Goal: Transaction & Acquisition: Purchase product/service

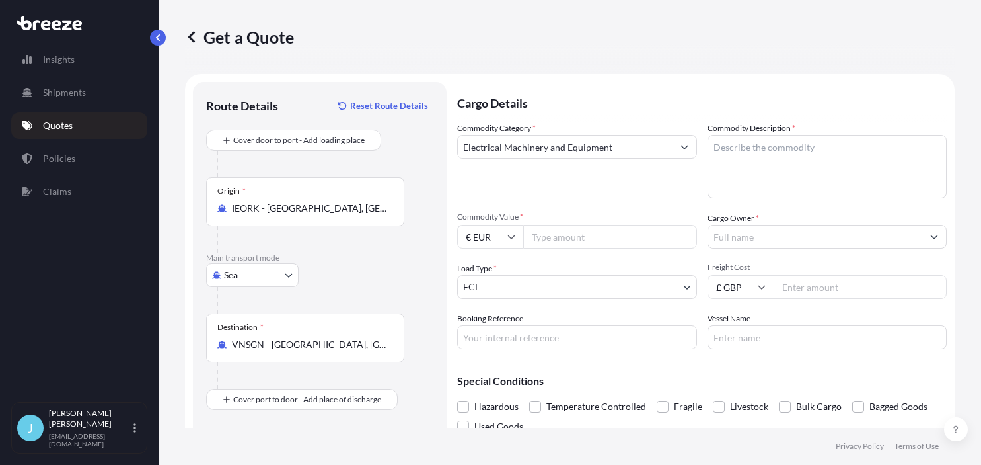
select select "Sea"
select select "2"
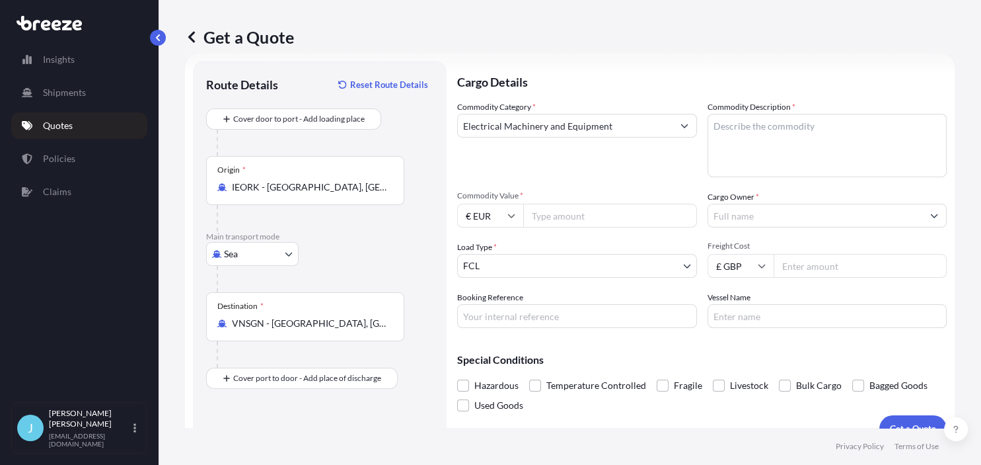
click at [555, 217] on input "Commodity Value *" at bounding box center [610, 216] width 174 height 24
click at [512, 215] on icon at bounding box center [512, 215] width 8 height 8
click at [497, 278] on div "£ GBP" at bounding box center [491, 279] width 56 height 25
type input "£ GBP"
click at [804, 266] on input "Freight Cost" at bounding box center [861, 266] width 174 height 24
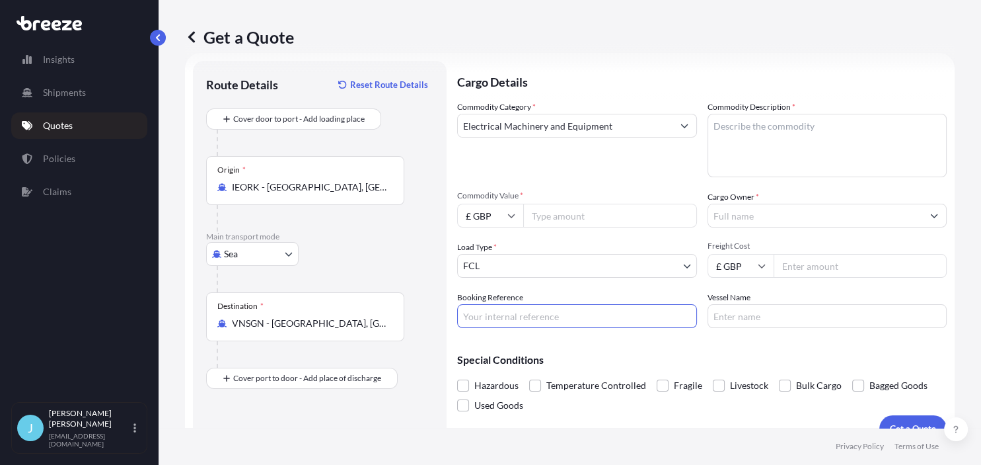
click at [525, 313] on input "Booking Reference" at bounding box center [577, 316] width 240 height 24
paste input "1788920"
type input "1788920"
click at [753, 314] on input "Vessel Name" at bounding box center [828, 316] width 240 height 24
click at [693, 366] on div "Special Conditions Hazardous Temperature Controlled Fragile Livestock Bulk Carg…" at bounding box center [702, 376] width 490 height 77
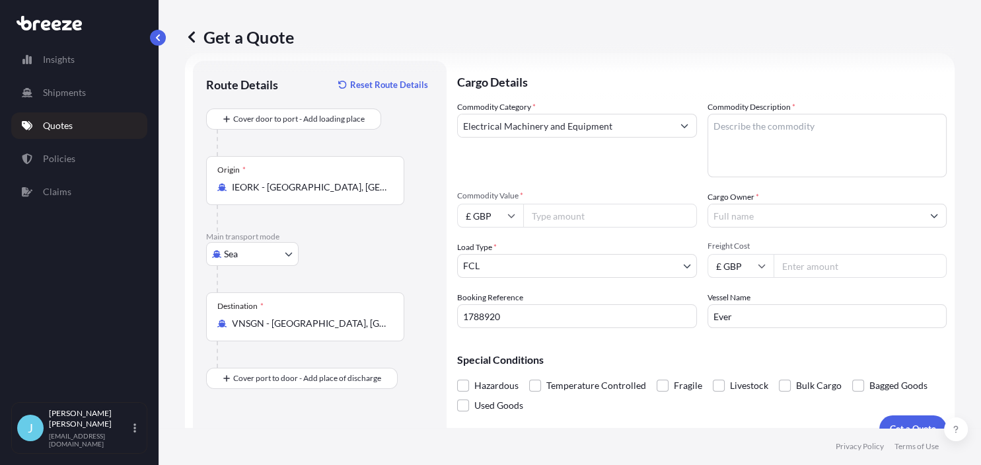
click at [764, 319] on input "Ever" at bounding box center [828, 316] width 240 height 24
type input "Ever Top"
click at [636, 330] on div "Cargo Details Commodity Category * Electrical Machinery and Equipment Commodity…" at bounding box center [702, 251] width 490 height 381
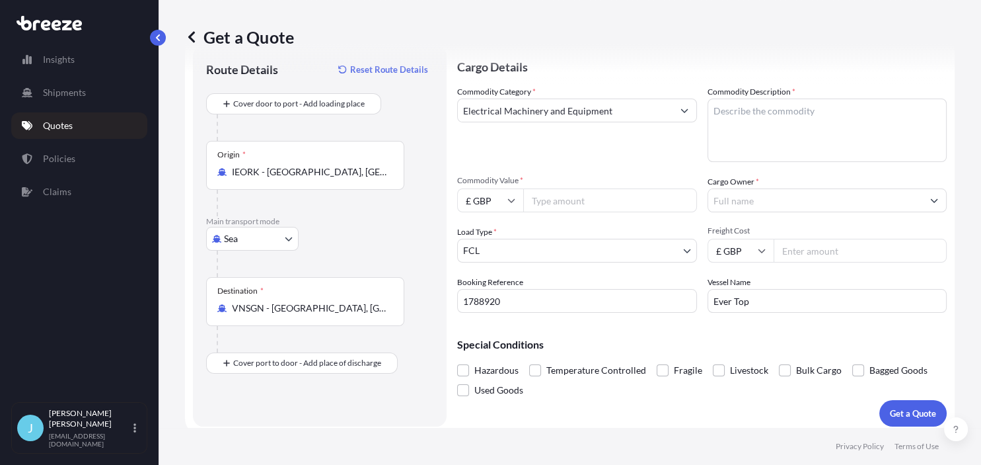
scroll to position [42, 0]
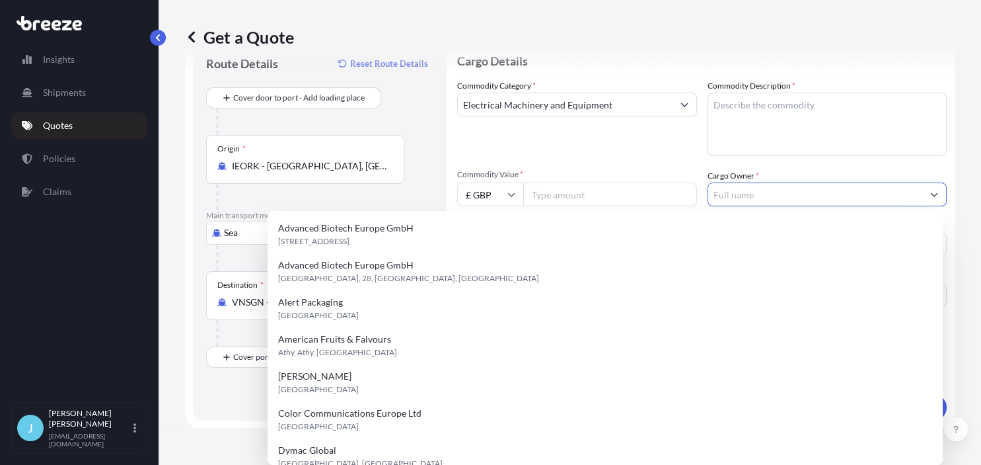
click at [750, 190] on input "Cargo Owner *" at bounding box center [815, 194] width 215 height 24
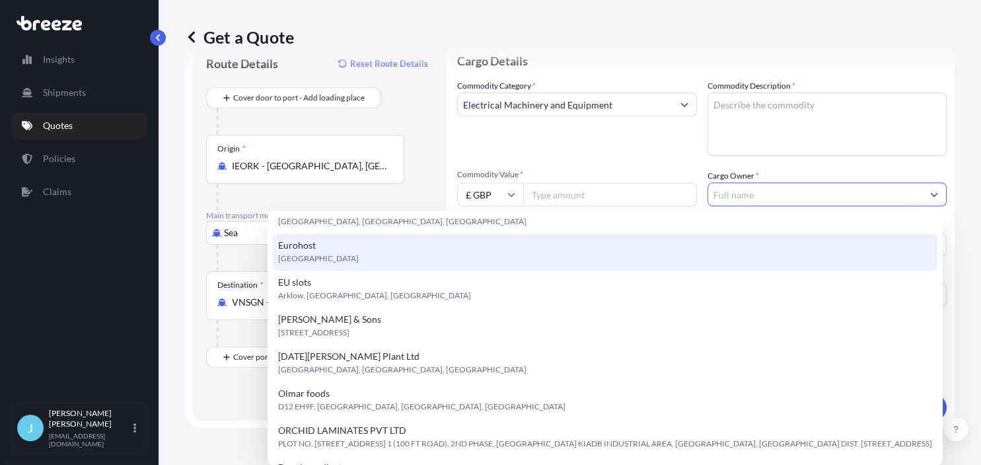
scroll to position [301, 0]
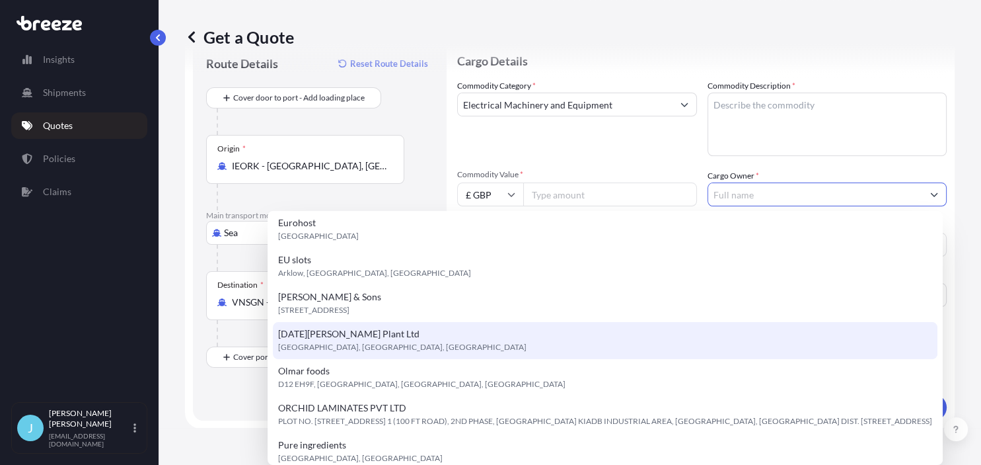
click at [360, 332] on span "[DATE][PERSON_NAME] Plant Ltd" at bounding box center [348, 333] width 141 height 13
type input "[DATE][PERSON_NAME] Plant Ltd"
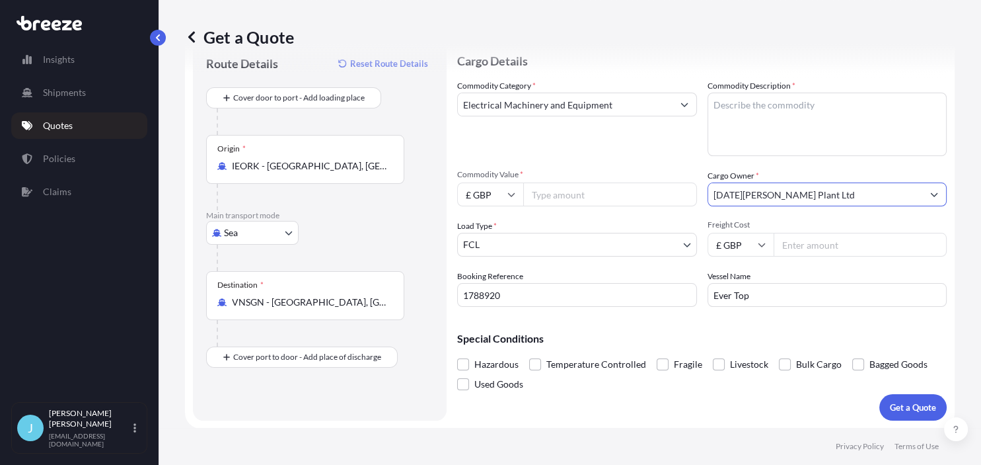
click at [684, 319] on div "Special Conditions Hazardous Temperature Controlled Fragile Livestock Bulk Carg…" at bounding box center [702, 355] width 490 height 77
click at [730, 106] on textarea "Commodity Description *" at bounding box center [828, 124] width 240 height 63
paste textarea "Kobelco SK250LC-6ES 700mm Pads, CV, QH, Piped, Reverse Camera, A/C"
click at [833, 119] on textarea "Kobelco SK250LC-6ES 700mm Pads, CV, QH, Piped, Reverse Camera, A/C" at bounding box center [828, 124] width 240 height 63
paste textarea "Serial Number"
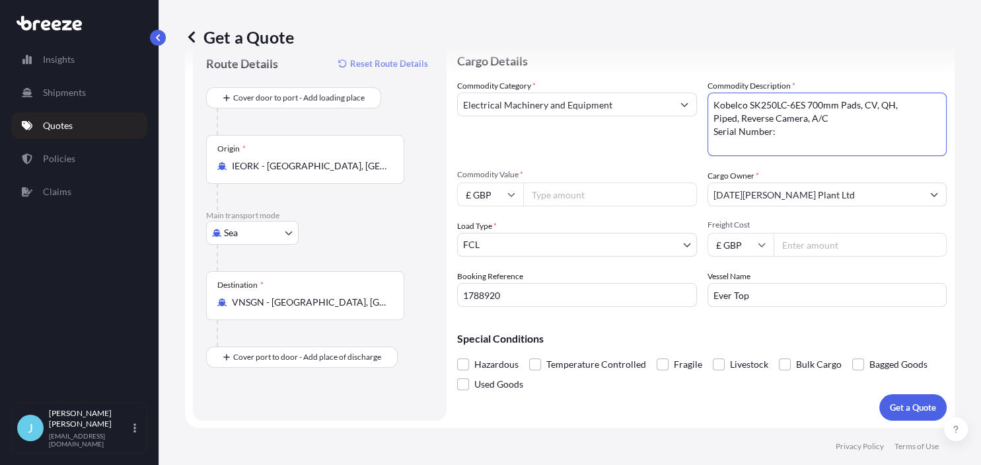
click at [798, 124] on textarea "Kobelco SK250LC-6ES 700mm Pads, CV, QH, Piped, Reverse Camera, A/C Serial Numbe…" at bounding box center [828, 124] width 240 height 63
paste textarea "LL11-04167"
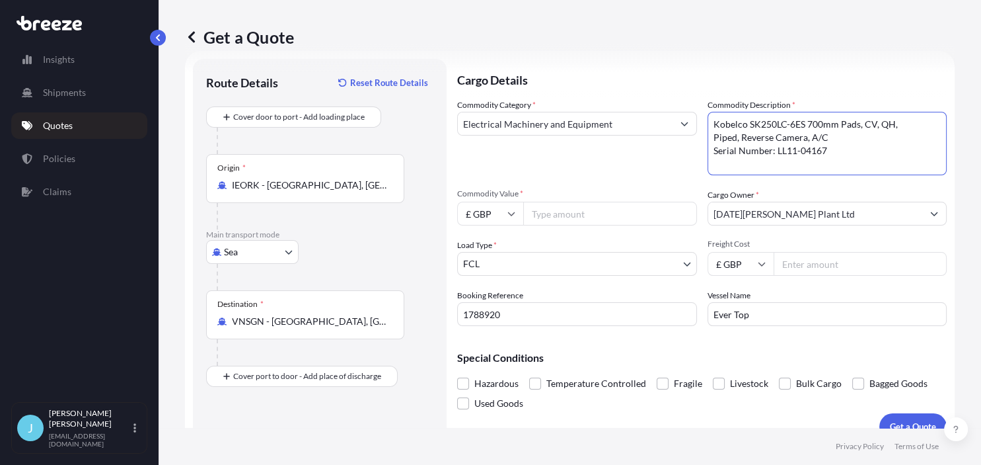
scroll to position [42, 0]
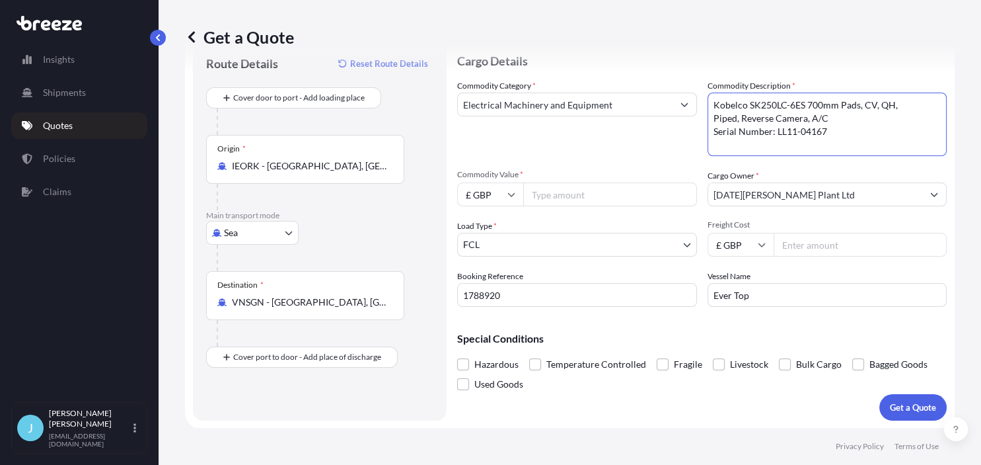
type textarea "Kobelco SK250LC-6ES 700mm Pads, CV, QH, Piped, Reverse Camera, A/C Serial Numbe…"
drag, startPoint x: 829, startPoint y: 245, endPoint x: 772, endPoint y: 247, distance: 57.6
click at [774, 247] on input "Freight Cost" at bounding box center [861, 245] width 174 height 24
click at [582, 186] on input "Commodity Value *" at bounding box center [610, 194] width 174 height 24
click at [759, 245] on icon at bounding box center [761, 245] width 7 height 4
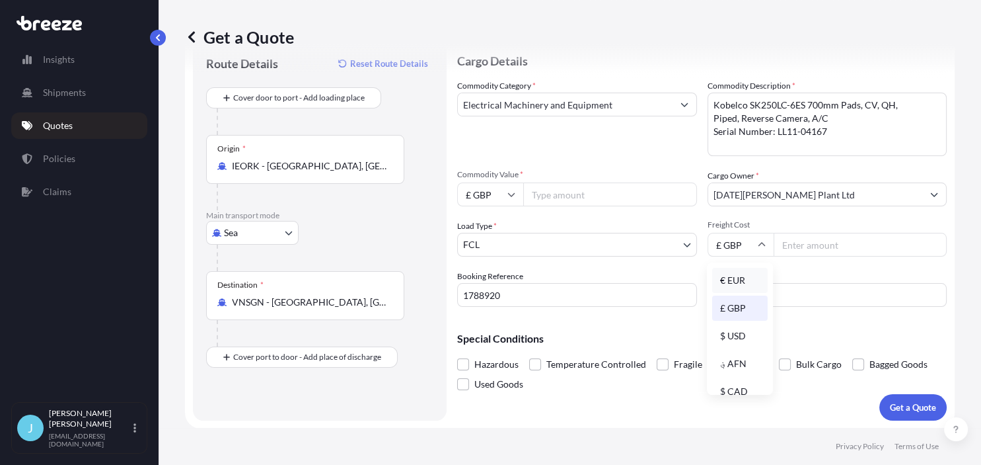
click at [744, 278] on div "€ EUR" at bounding box center [740, 280] width 56 height 25
type input "€ EUR"
click at [811, 245] on input "Freight Cost" at bounding box center [861, 245] width 174 height 24
type input "800"
click at [736, 329] on div "Special Conditions Hazardous Temperature Controlled Fragile Livestock Bulk Carg…" at bounding box center [702, 355] width 490 height 77
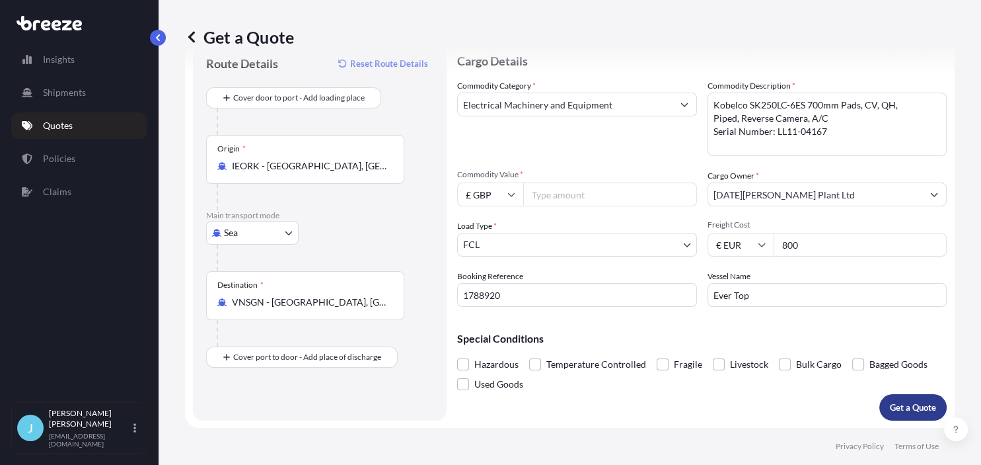
click at [889, 398] on button "Get a Quote" at bounding box center [913, 407] width 67 height 26
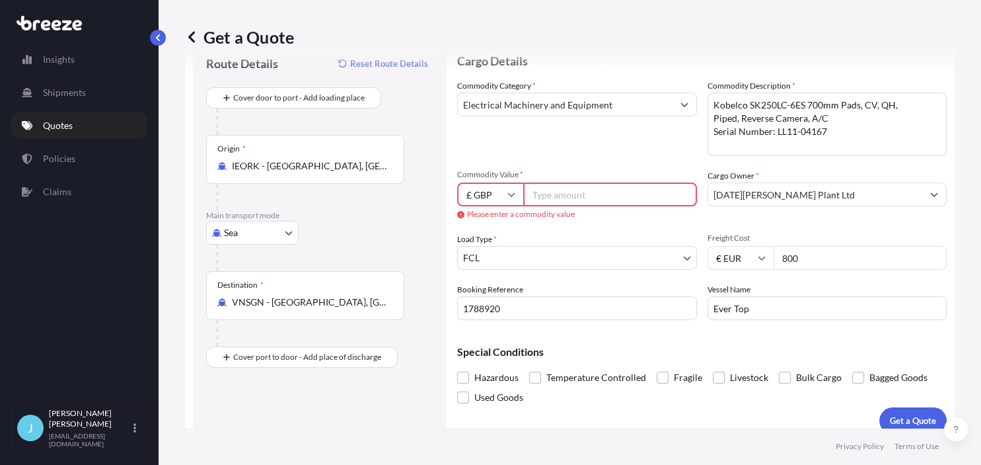
click at [546, 194] on input "Commodity Value *" at bounding box center [610, 194] width 174 height 24
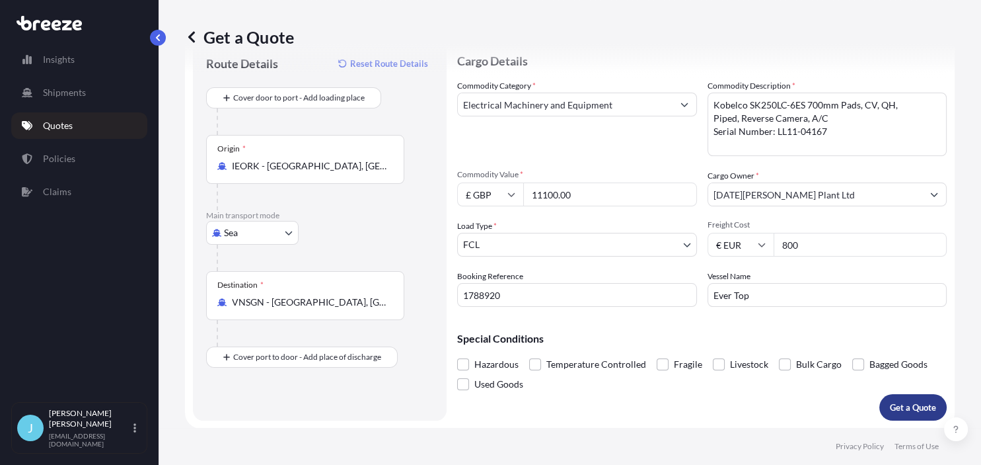
type input "11100.00"
click at [895, 404] on p "Get a Quote" at bounding box center [913, 406] width 46 height 13
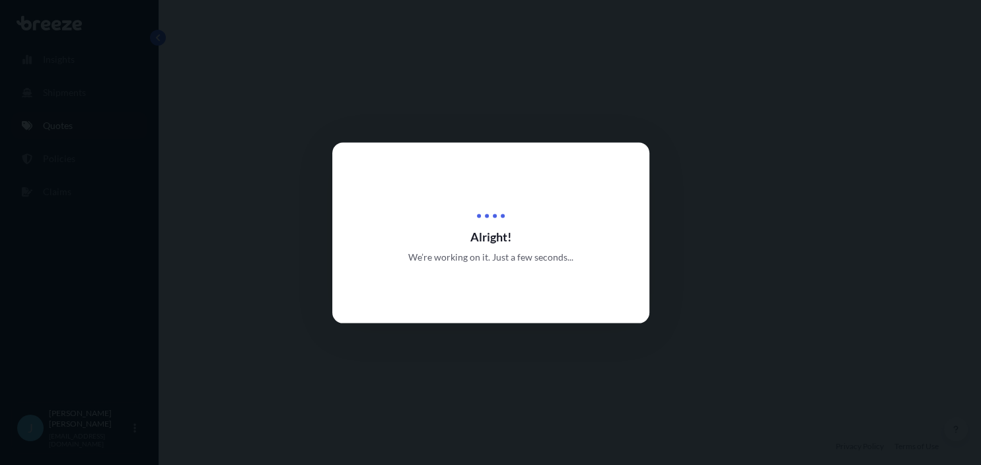
select select "Sea"
select select "2"
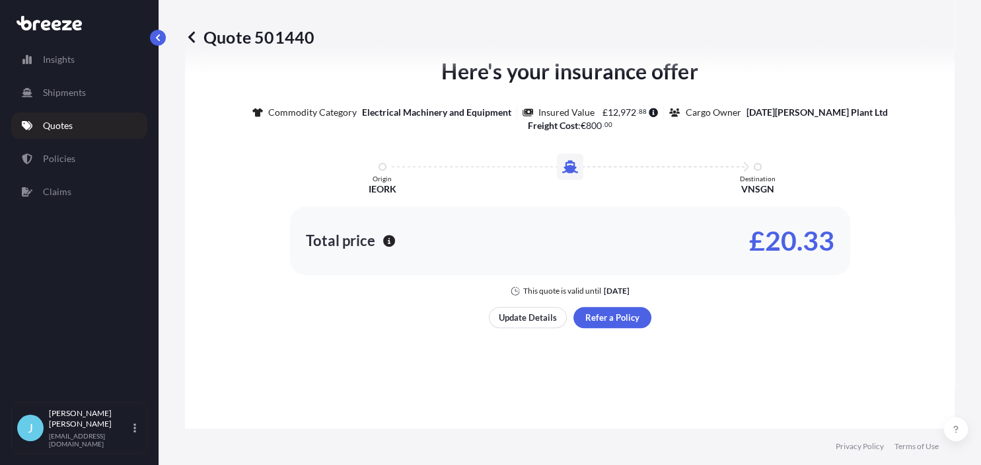
scroll to position [646, 0]
click at [511, 311] on p "Update Details" at bounding box center [528, 316] width 58 height 13
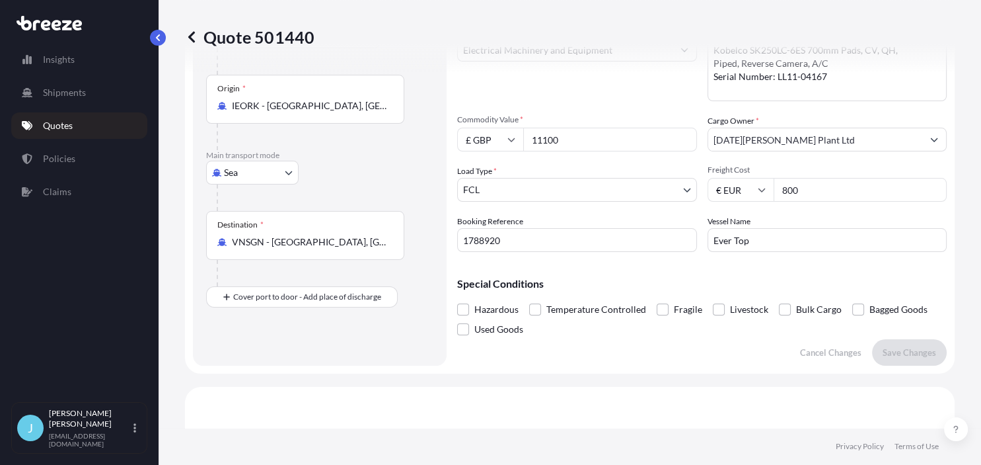
scroll to position [0, 0]
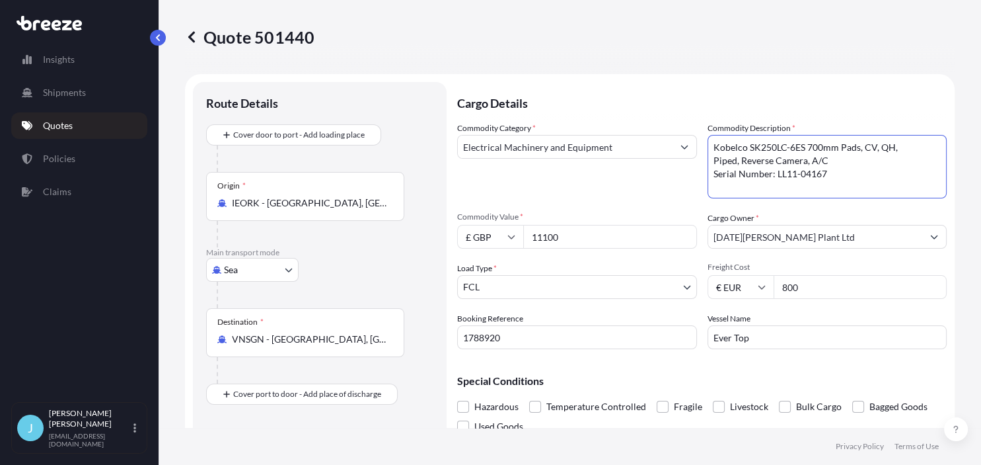
click at [715, 172] on textarea "Kobelco SK250LC-6ES 700mm Pads, CV, QH, Piped, Reverse Camera, A/C Serial Numbe…" at bounding box center [828, 166] width 240 height 63
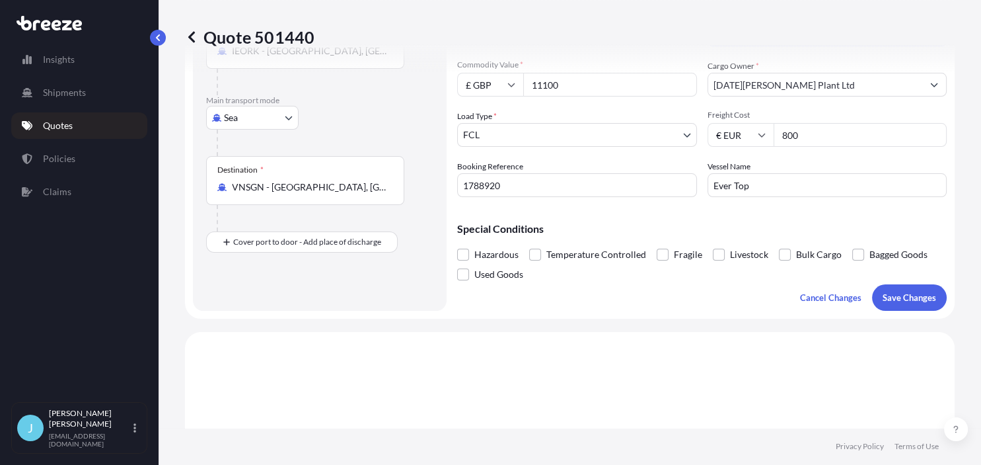
scroll to position [76, 0]
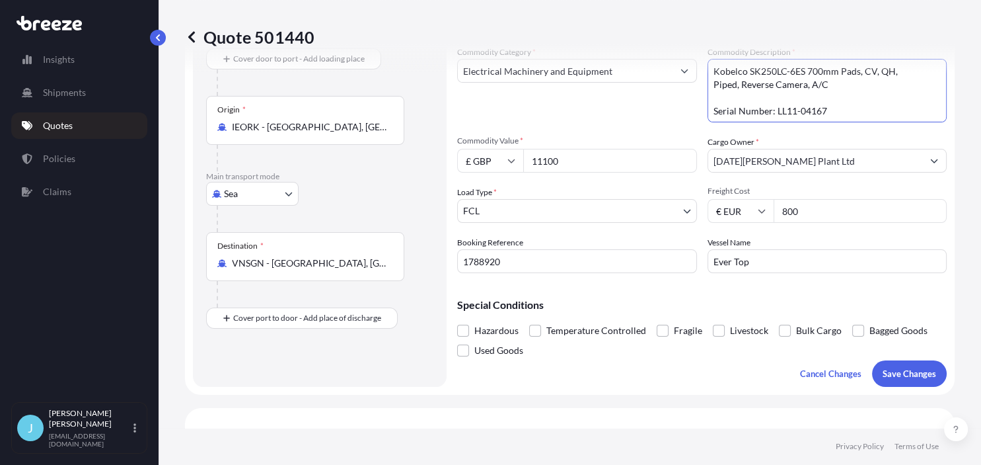
type textarea "Kobelco SK250LC-6ES 700mm Pads, CV, QH, Piped, Reverse Camera, A/C Serial Numbe…"
click at [657, 387] on form "Route Details Cover door to port - Add loading place Place of loading Road Road…" at bounding box center [570, 196] width 770 height 397
click at [899, 369] on p "Save Changes" at bounding box center [910, 373] width 54 height 13
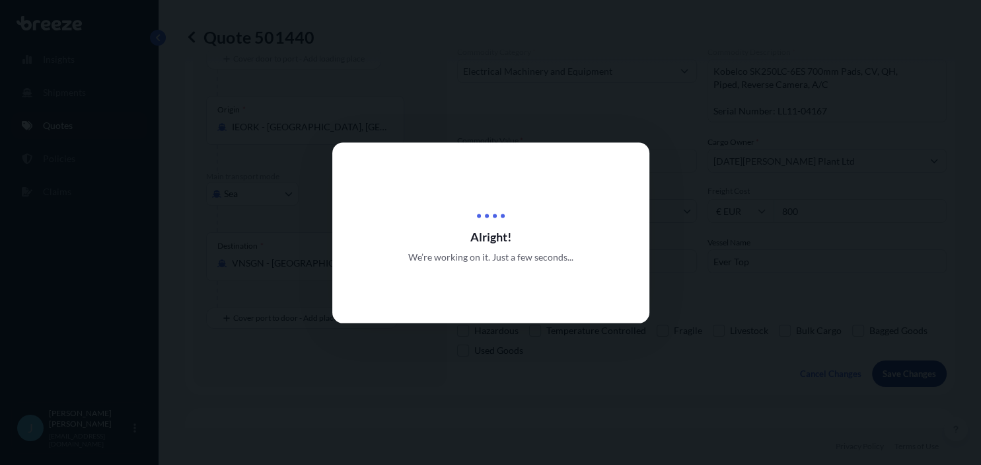
type input "[PERSON_NAME][GEOGRAPHIC_DATA], Co. [GEOGRAPHIC_DATA], [GEOGRAPHIC_DATA], [GEOG…"
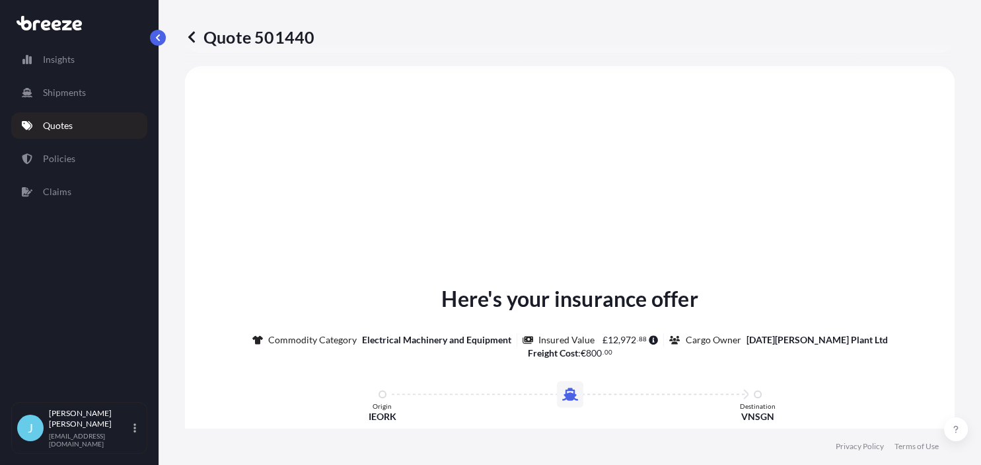
select select "Sea"
select select "2"
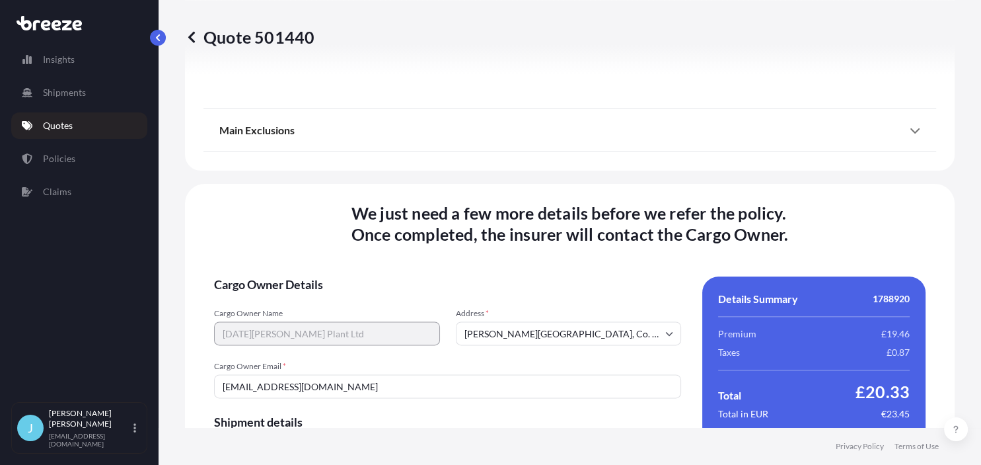
scroll to position [1791, 0]
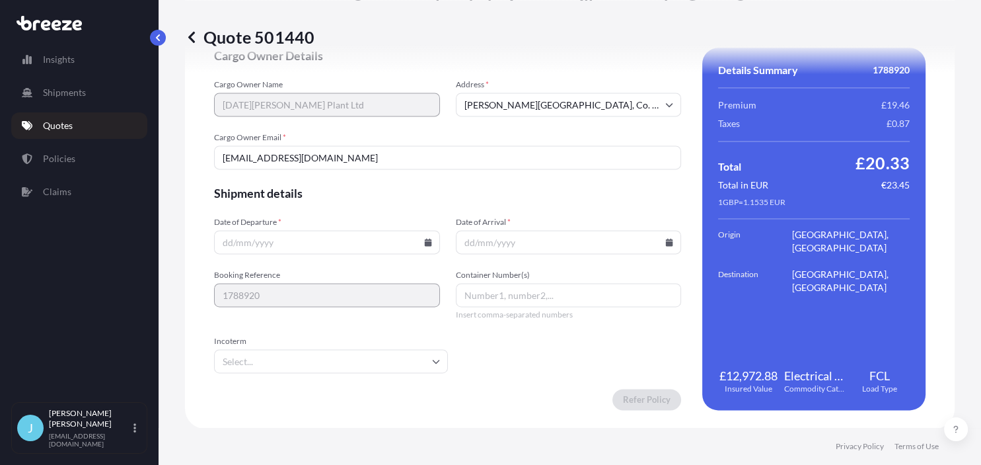
click at [227, 241] on input "Date of Departure *" at bounding box center [327, 242] width 226 height 24
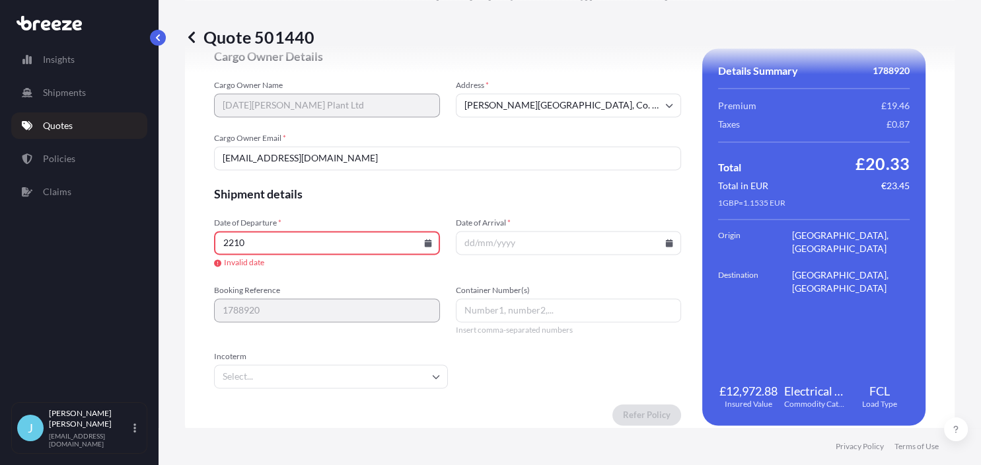
click at [427, 245] on input "2210" at bounding box center [327, 243] width 226 height 24
click at [427, 237] on input "2210" at bounding box center [327, 243] width 226 height 24
click at [428, 245] on icon at bounding box center [427, 243] width 7 height 8
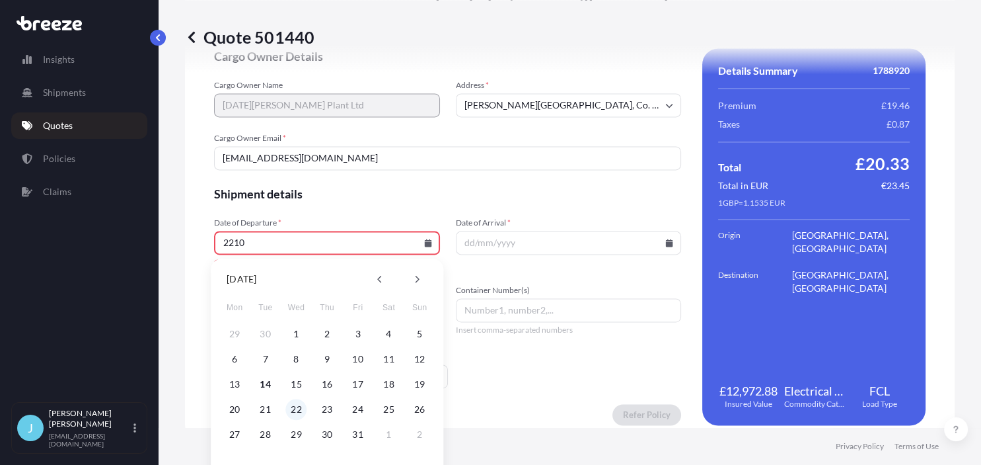
click at [300, 408] on button "22" at bounding box center [296, 408] width 21 height 21
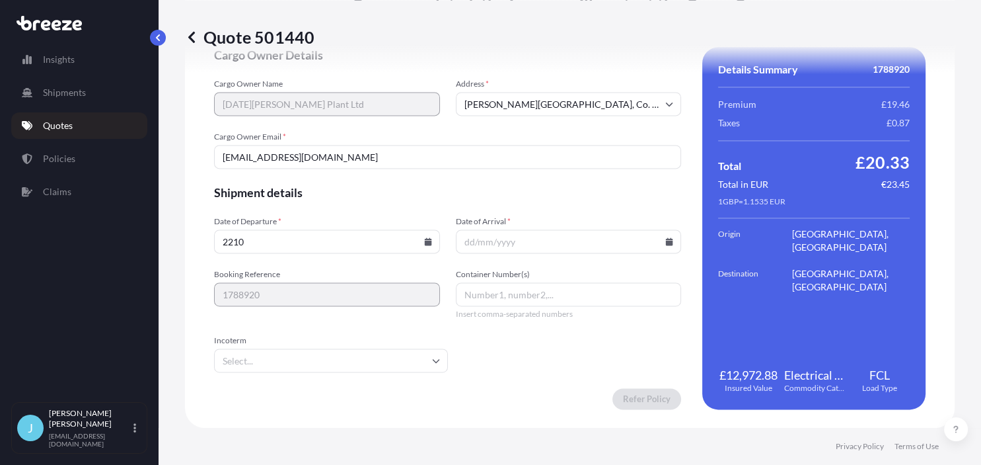
type input "[DATE]"
click at [469, 238] on input "Date of Arrival *" at bounding box center [569, 242] width 226 height 24
click at [667, 243] on icon at bounding box center [669, 242] width 7 height 8
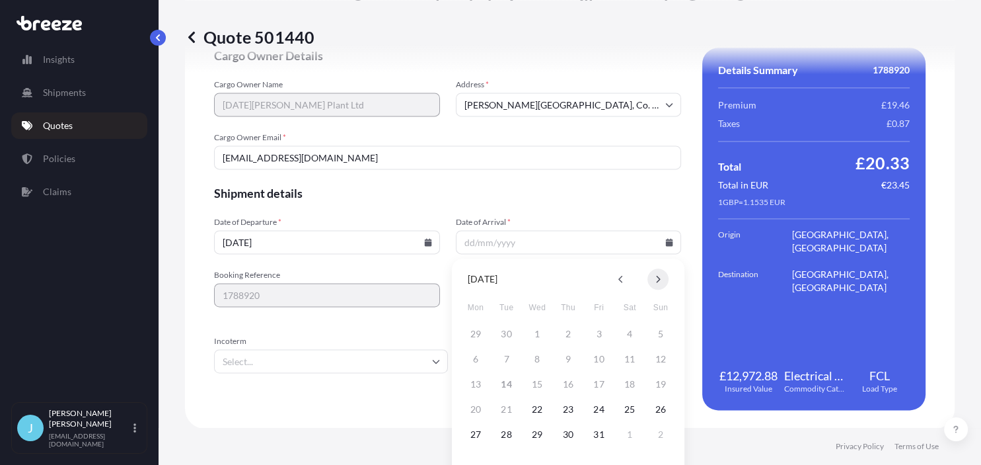
click at [657, 284] on button at bounding box center [658, 278] width 21 height 21
click at [510, 387] on div "15 16 17 18 19 20 21" at bounding box center [568, 384] width 211 height 24
click at [510, 383] on div "15 16 17 18 19 20 21" at bounding box center [568, 384] width 211 height 24
click at [507, 385] on div "15 16 17 18 19 20 21" at bounding box center [568, 384] width 211 height 24
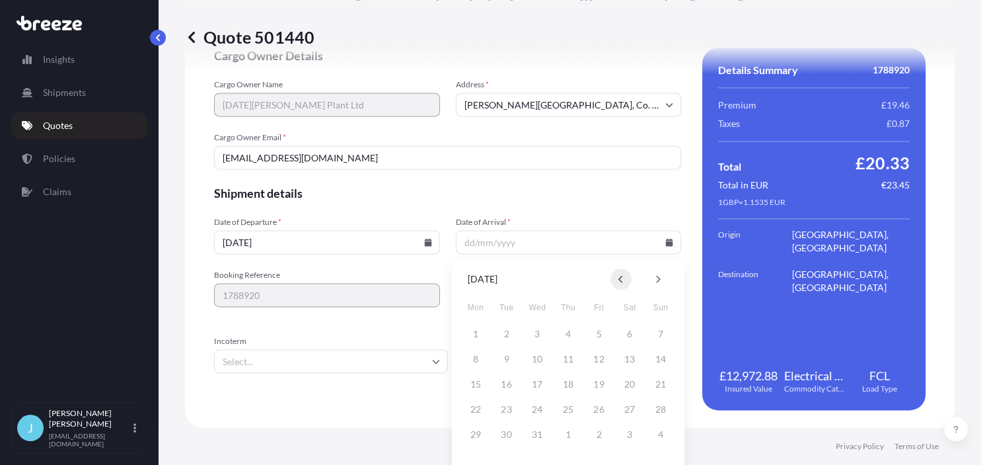
click at [623, 274] on button at bounding box center [621, 278] width 21 height 21
click at [662, 278] on button at bounding box center [658, 278] width 21 height 21
click at [603, 363] on div "8 9 10 11 12 13 14" at bounding box center [568, 359] width 211 height 24
drag, startPoint x: 626, startPoint y: 277, endPoint x: 628, endPoint y: 291, distance: 14.8
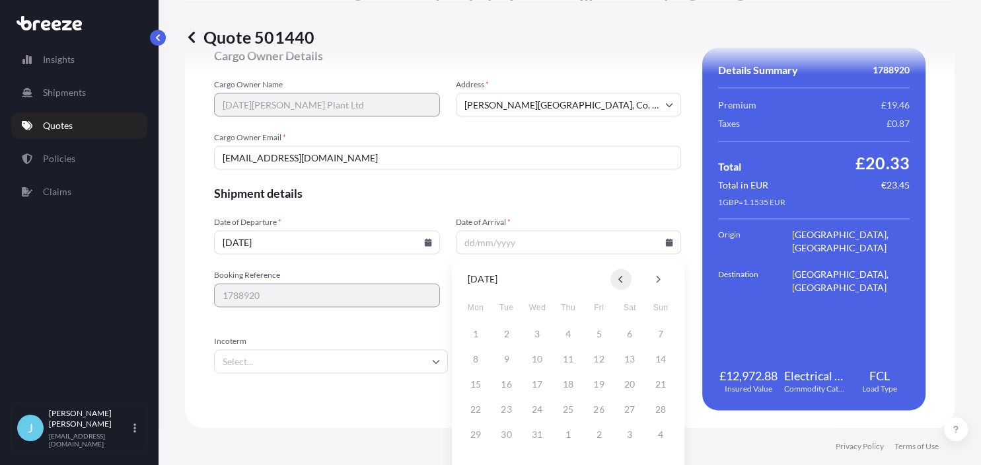
click at [626, 278] on button at bounding box center [621, 278] width 21 height 21
click at [657, 436] on button "30" at bounding box center [660, 434] width 21 height 21
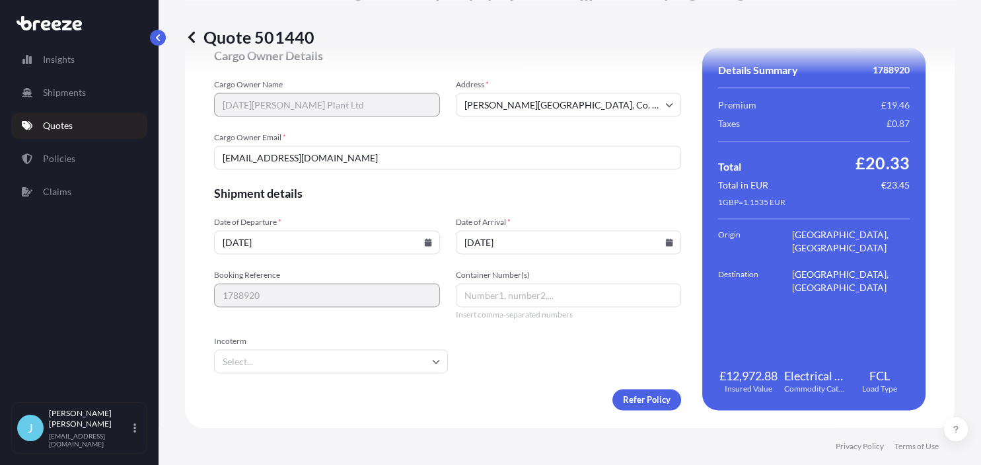
type input "[DATE]"
click at [588, 188] on span "Shipment details" at bounding box center [447, 193] width 467 height 16
click at [373, 361] on input "Incoterm" at bounding box center [331, 361] width 234 height 24
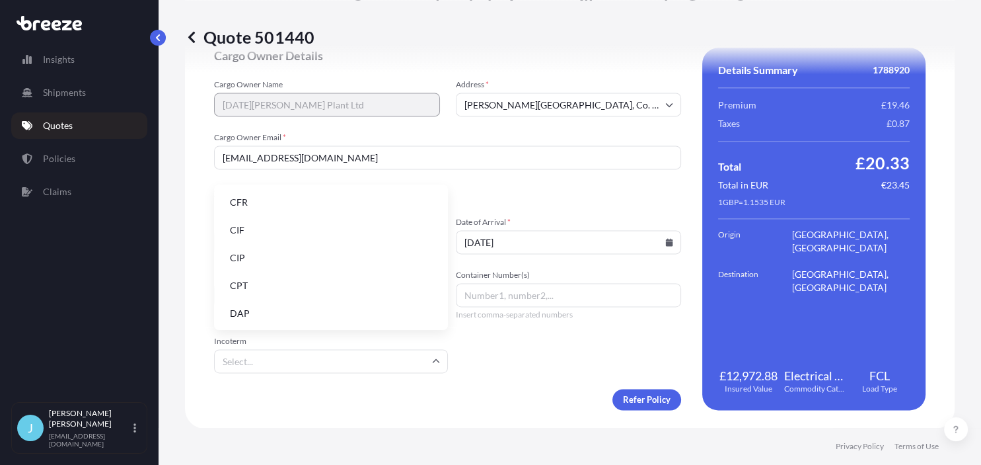
click at [487, 352] on form "Cargo Owner Details Cargo Owner Name [DATE][PERSON_NAME] Plant Ltd Address * [P…" at bounding box center [447, 229] width 467 height 362
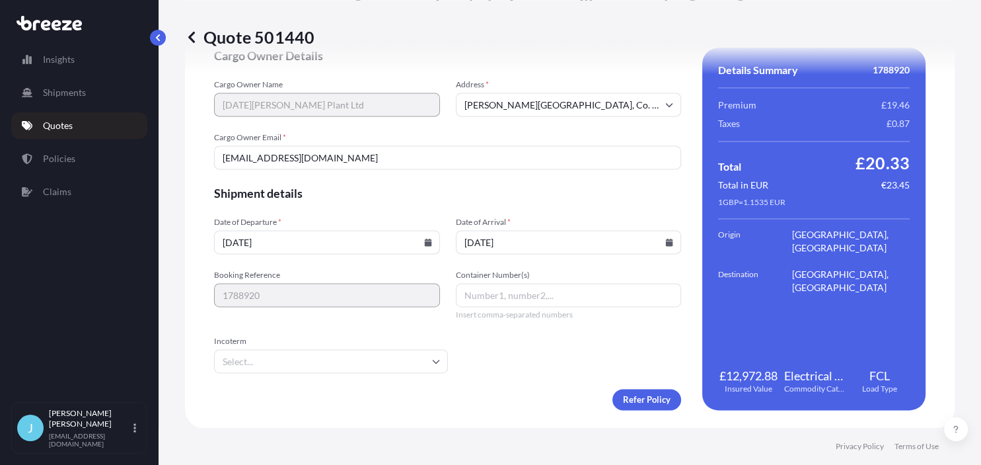
click at [493, 291] on input "Container Number(s)" at bounding box center [569, 295] width 226 height 24
click at [504, 294] on input "Container Number(s)" at bounding box center [569, 295] width 226 height 24
paste input "TCNU7748670"
type input "TCNU7748670"
click at [510, 374] on form "Cargo Owner Details Cargo Owner Name [DATE][PERSON_NAME] Plant Ltd Address * [P…" at bounding box center [447, 229] width 467 height 362
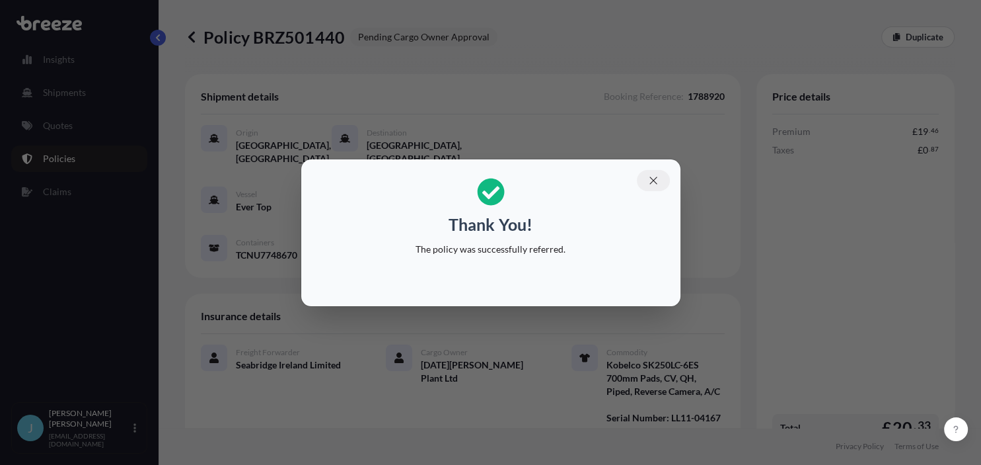
click at [656, 179] on icon "button" at bounding box center [654, 180] width 12 height 12
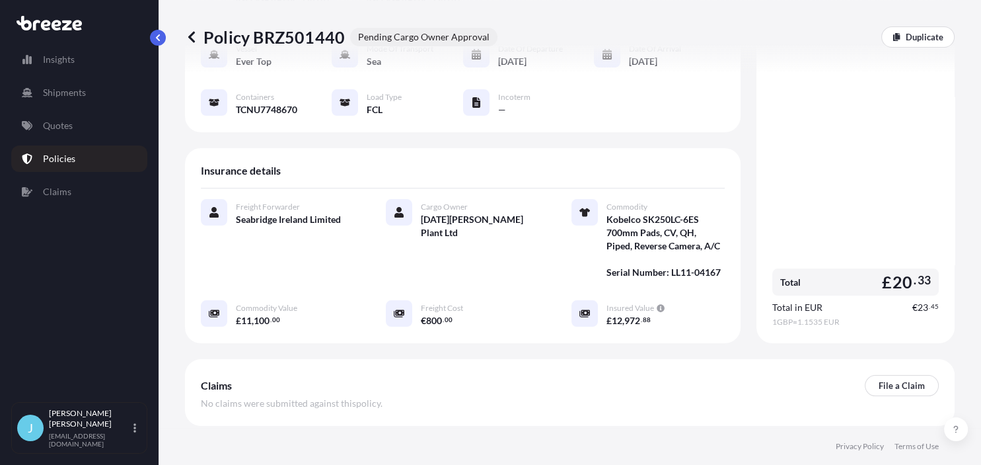
scroll to position [202, 0]
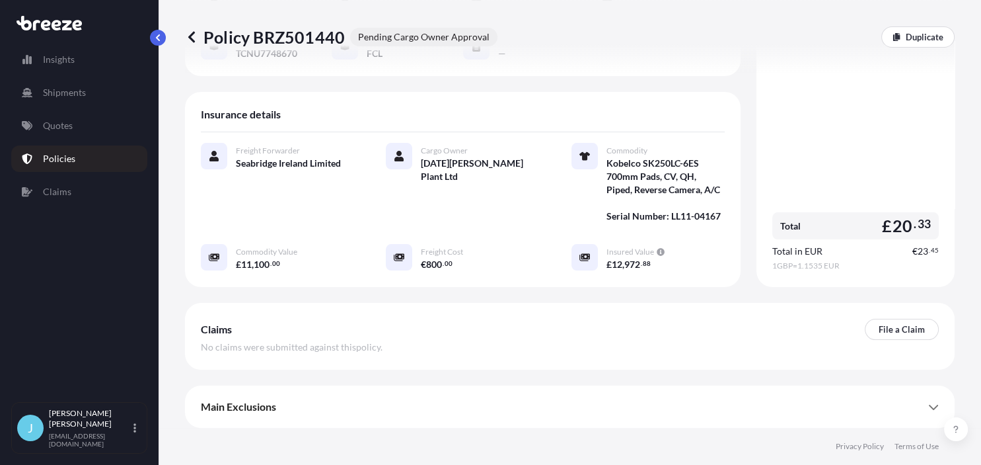
click at [431, 317] on div "Claims File a Claim No claims were submitted against this policy ." at bounding box center [570, 336] width 770 height 67
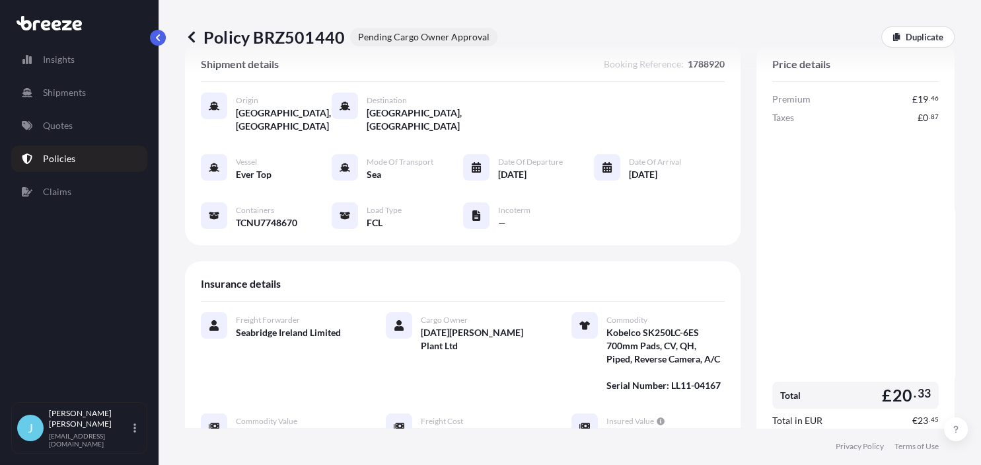
scroll to position [0, 0]
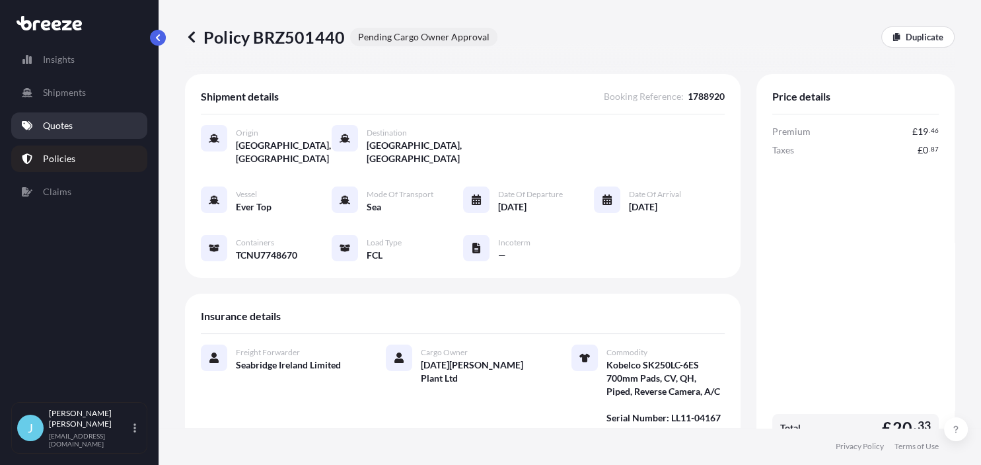
click at [62, 124] on p "Quotes" at bounding box center [58, 125] width 30 height 13
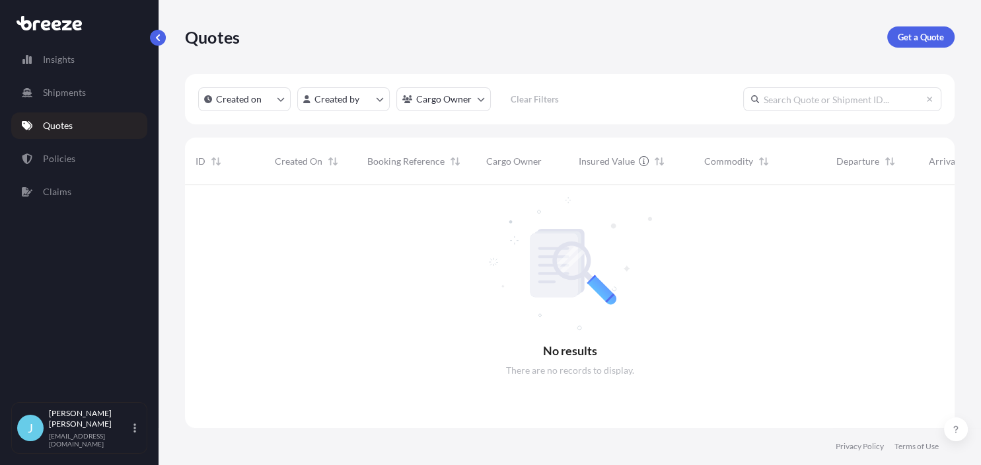
scroll to position [290, 769]
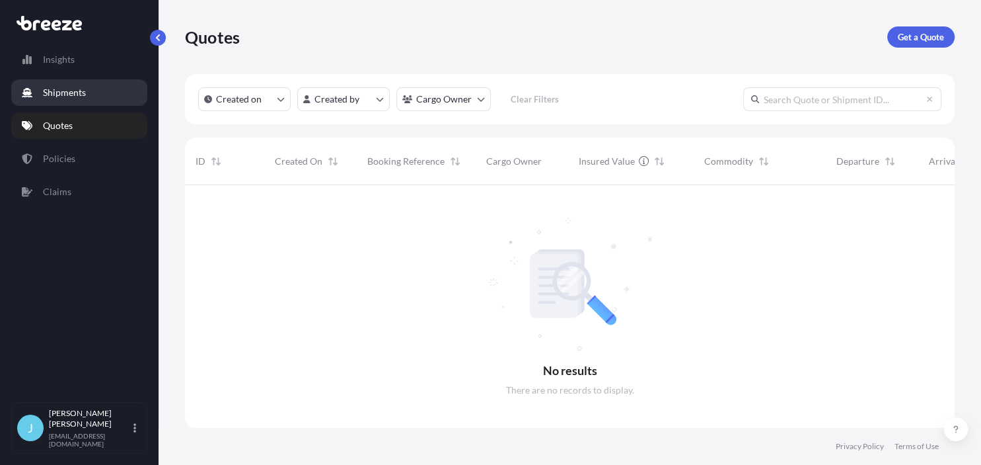
click at [63, 89] on p "Shipments" at bounding box center [64, 92] width 43 height 13
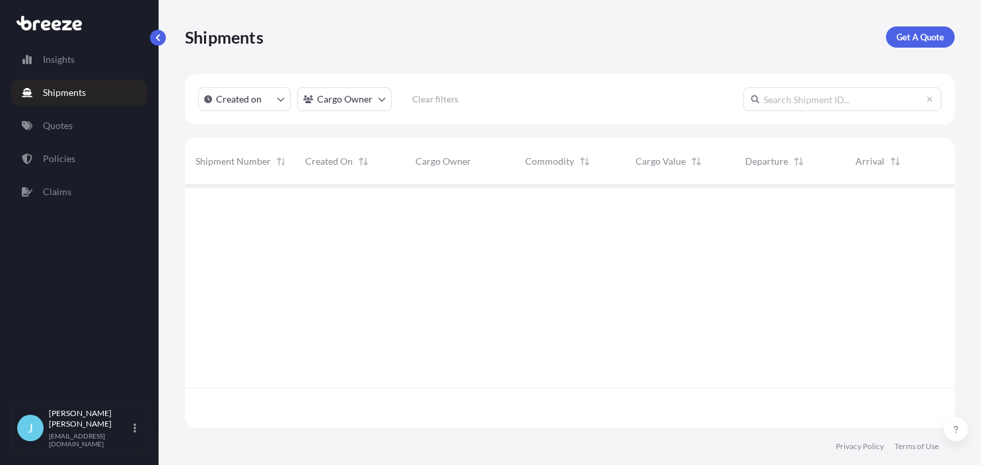
scroll to position [290, 769]
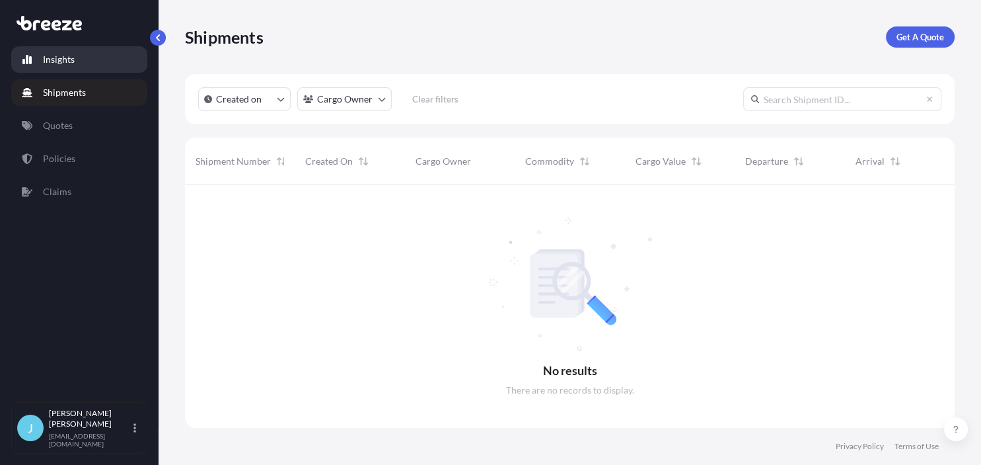
click at [75, 59] on link "Insights" at bounding box center [79, 59] width 136 height 26
select select "2025"
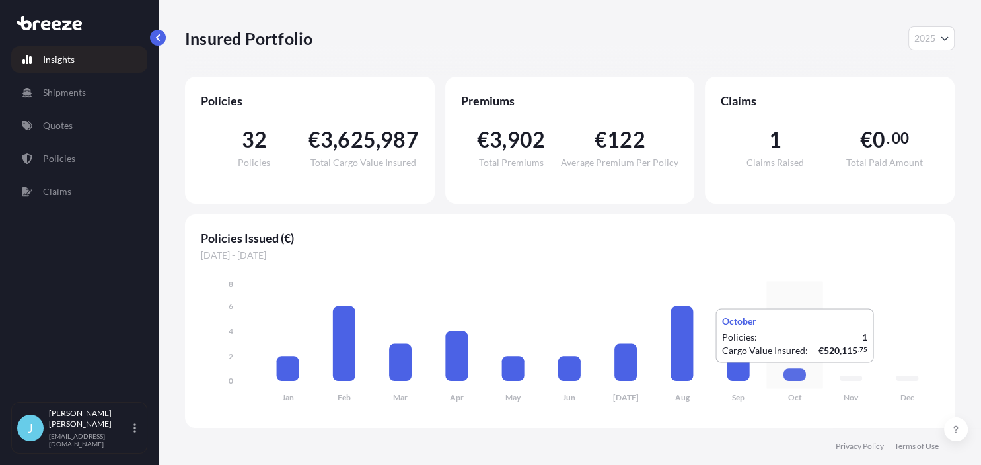
click at [792, 376] on icon at bounding box center [795, 374] width 22 height 13
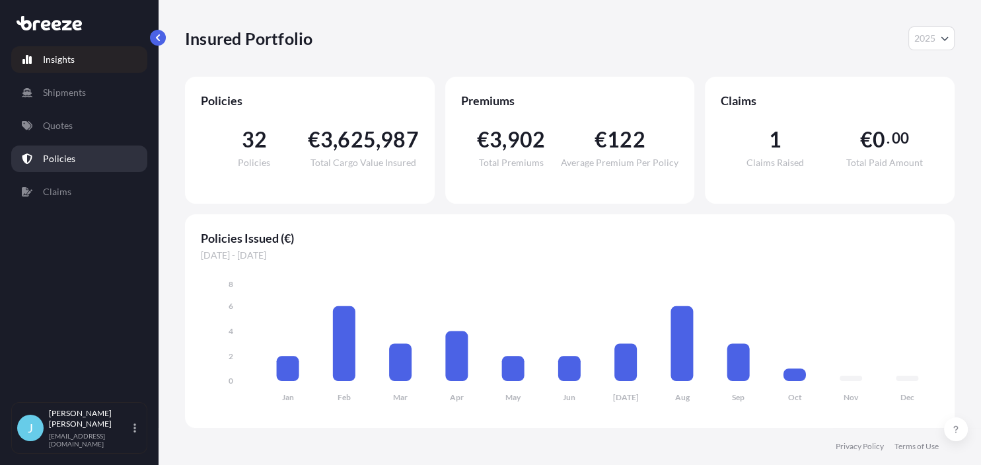
click at [51, 159] on p "Policies" at bounding box center [59, 158] width 32 height 13
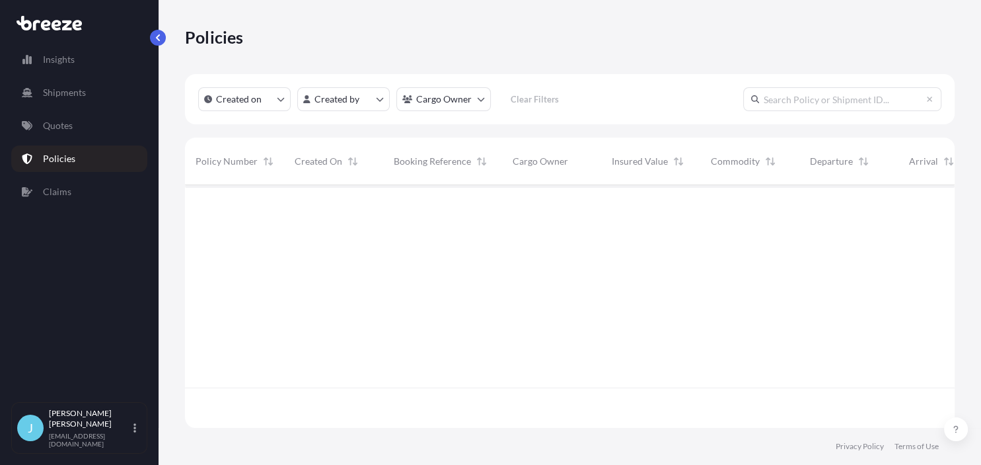
scroll to position [250, 769]
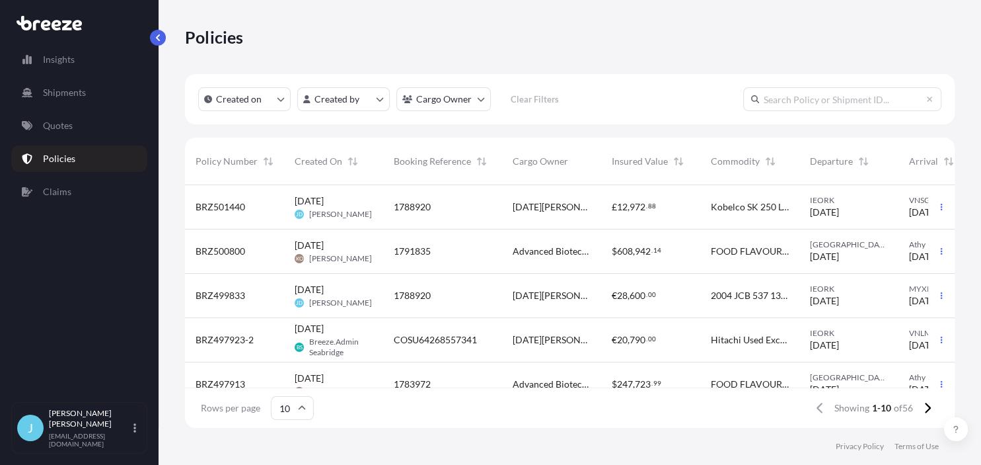
click at [251, 249] on div "BRZ500800" at bounding box center [235, 251] width 78 height 13
click at [59, 122] on p "Quotes" at bounding box center [58, 125] width 30 height 13
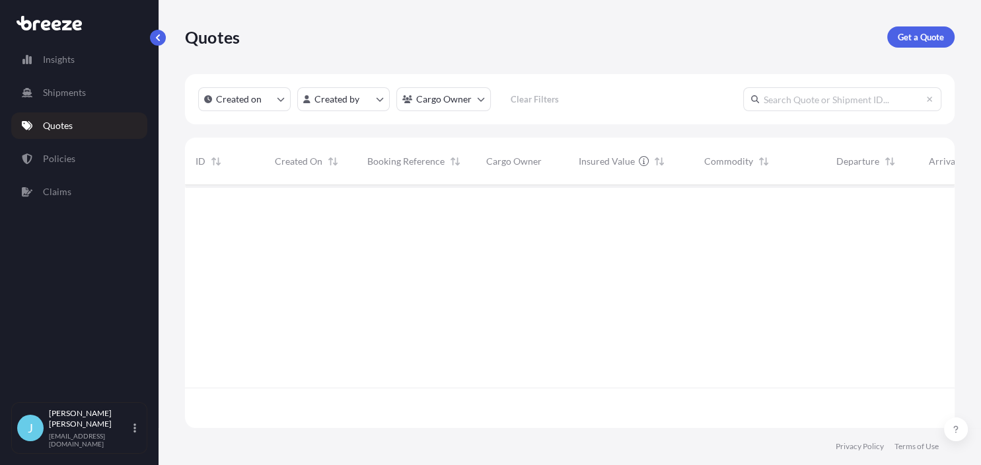
scroll to position [290, 769]
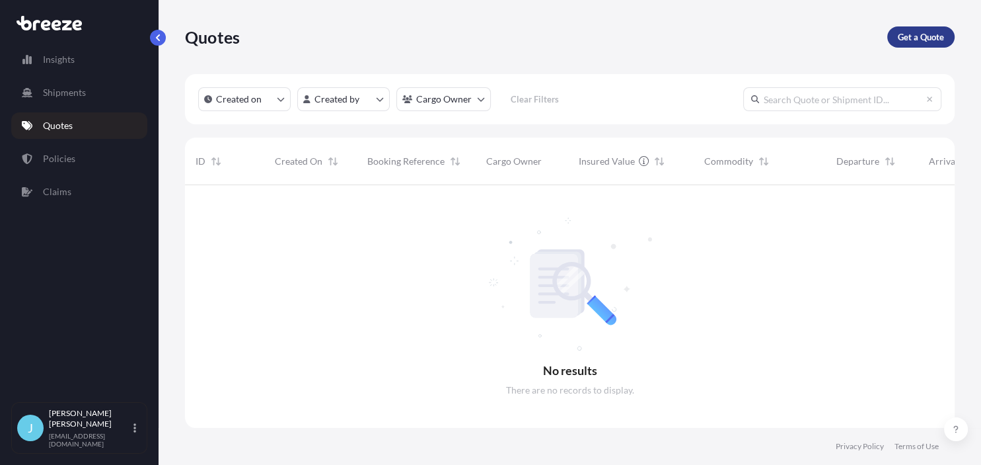
click at [915, 40] on p "Get a Quote" at bounding box center [921, 36] width 46 height 13
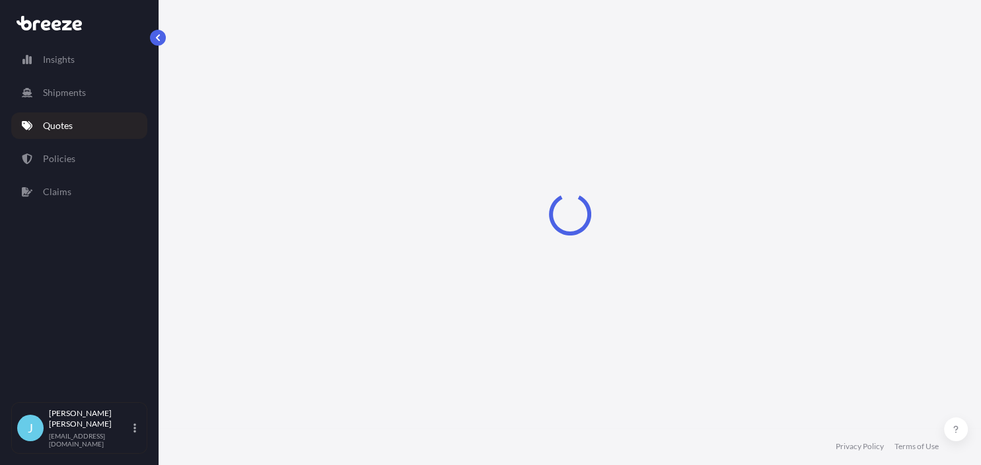
select select "Sea"
select select "1"
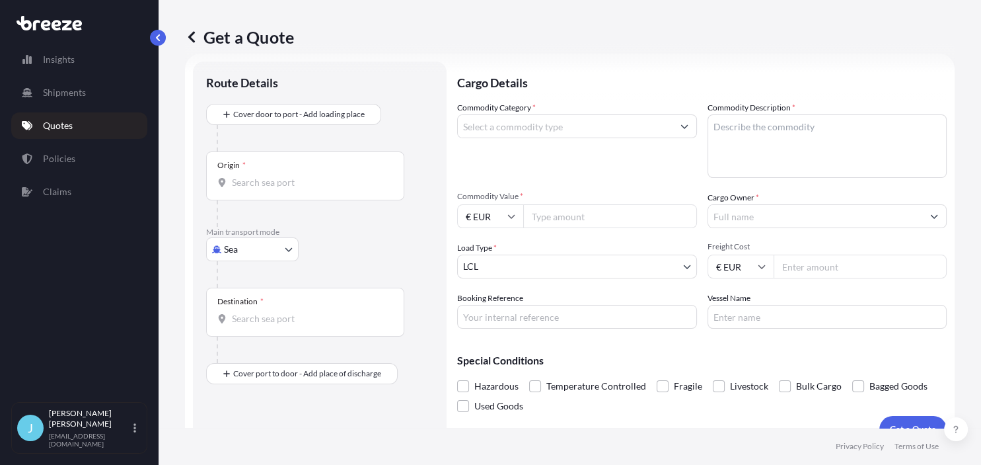
scroll to position [21, 0]
click at [262, 179] on input "Origin *" at bounding box center [310, 181] width 156 height 13
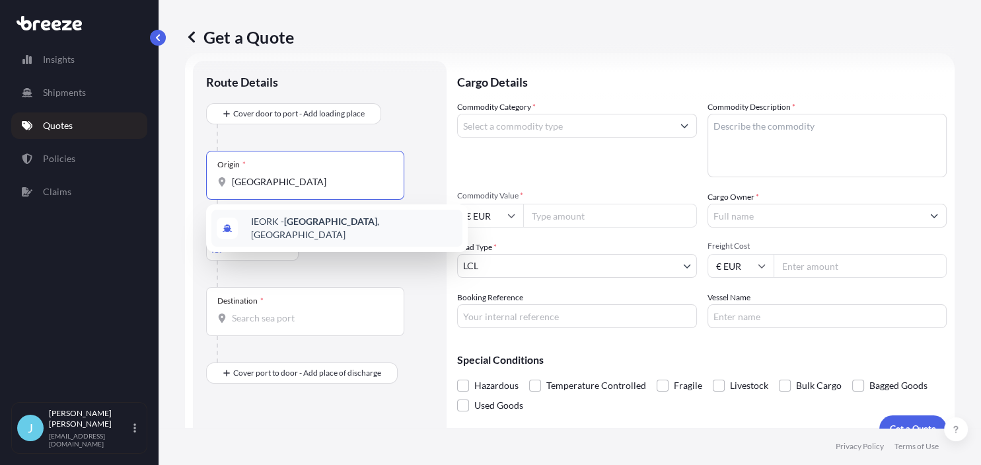
click at [268, 223] on span "IEORK - [GEOGRAPHIC_DATA] , [GEOGRAPHIC_DATA]" at bounding box center [354, 228] width 206 height 26
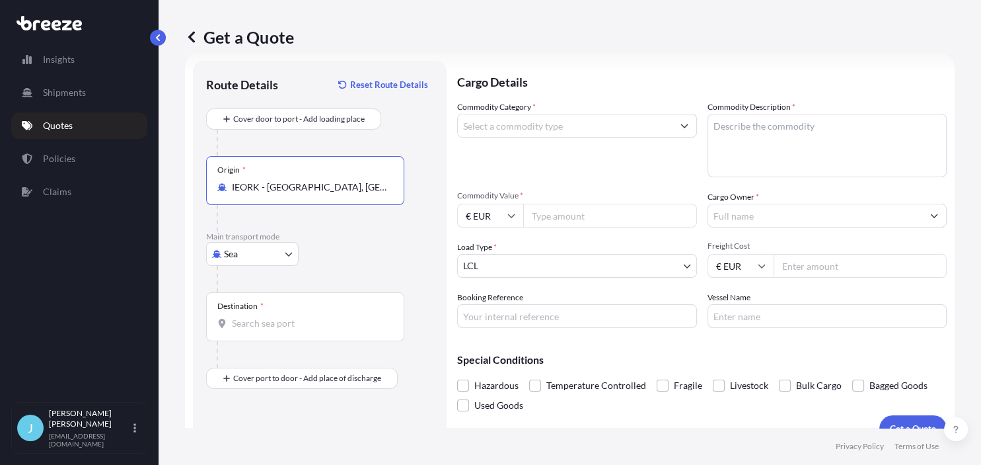
scroll to position [42, 0]
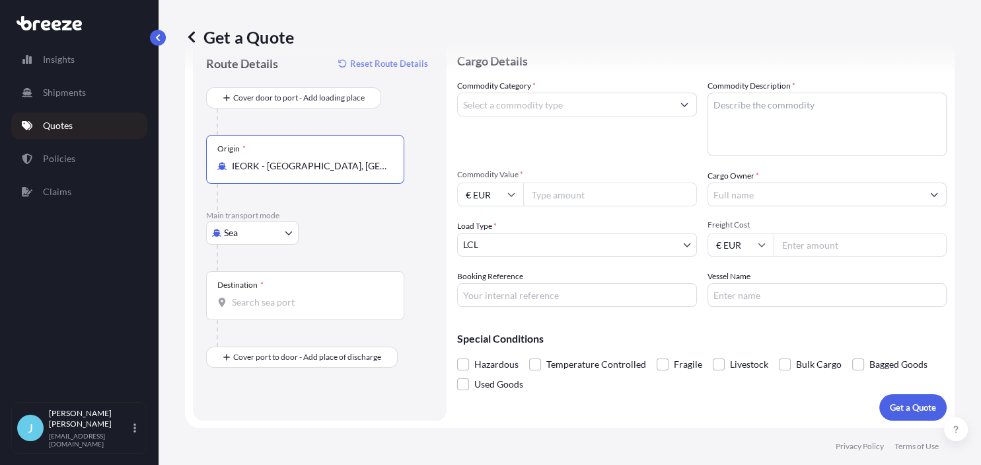
type input "IEORK - [GEOGRAPHIC_DATA], [GEOGRAPHIC_DATA]"
click at [267, 299] on input "Destination *" at bounding box center [310, 301] width 156 height 13
type input "VNSGN - [GEOGRAPHIC_DATA], [GEOGRAPHIC_DATA]"
click at [496, 107] on input "Commodity Category *" at bounding box center [565, 105] width 215 height 24
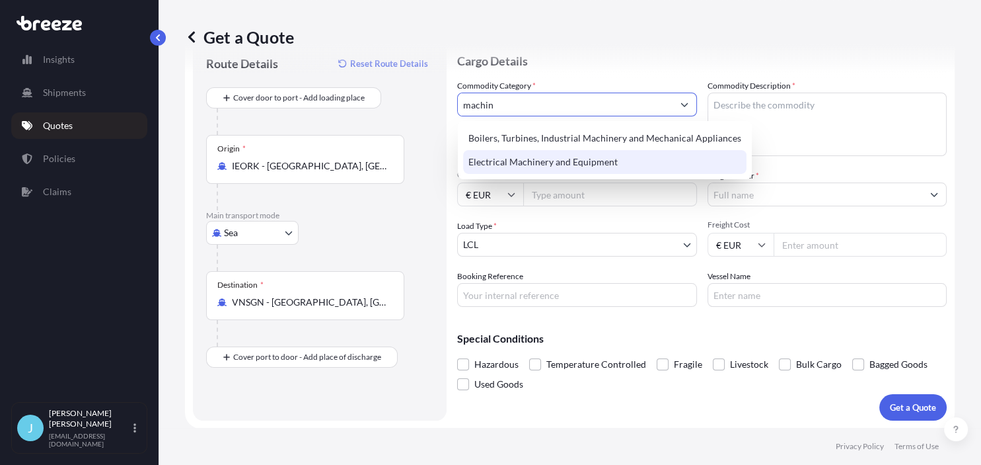
click at [541, 163] on div "Electrical Machinery and Equipment" at bounding box center [605, 162] width 284 height 24
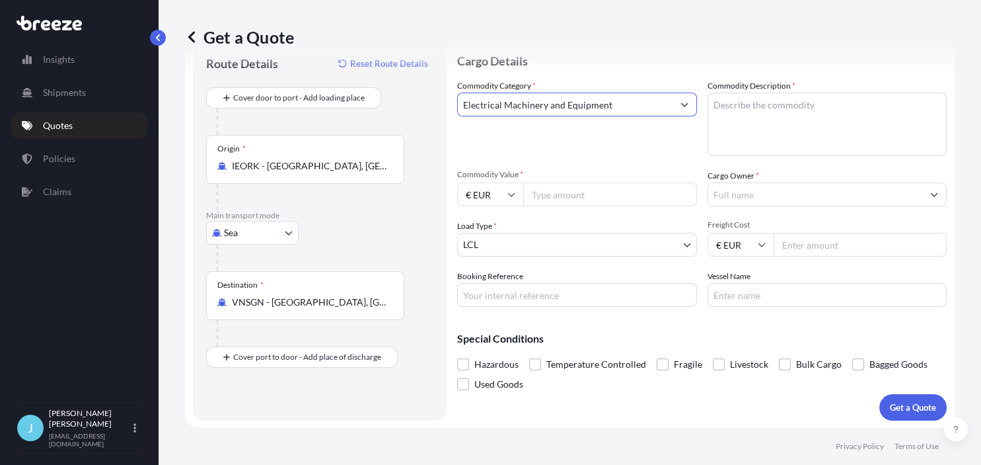
type input "Electrical Machinery and Equipment"
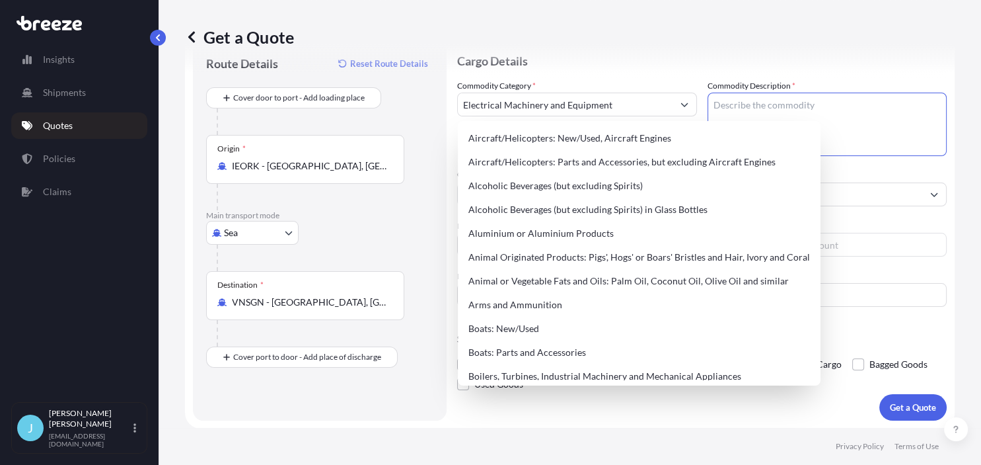
click at [740, 105] on textarea "Commodity Description *" at bounding box center [828, 124] width 240 height 63
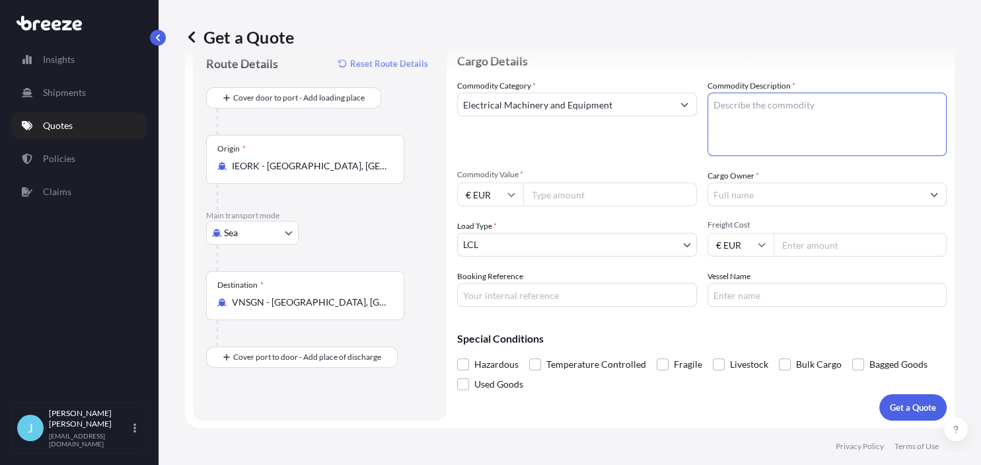
click at [716, 98] on textarea "Commodity Description *" at bounding box center [828, 124] width 240 height 63
click at [732, 115] on textarea "Commodity Description *" at bounding box center [828, 124] width 240 height 63
paste textarea "Hitachi ZX520LCH-3 600mm Pads, CV, Piped, A/C"
paste textarea "[VEHICLE_IDENTIFICATION_NUMBER]"
type textarea "Hitachi ZX520LCH-3 600mm Pads, CV, Piped, A/C - Serial Nr: [VEHICLE_IDENTIFICAT…"
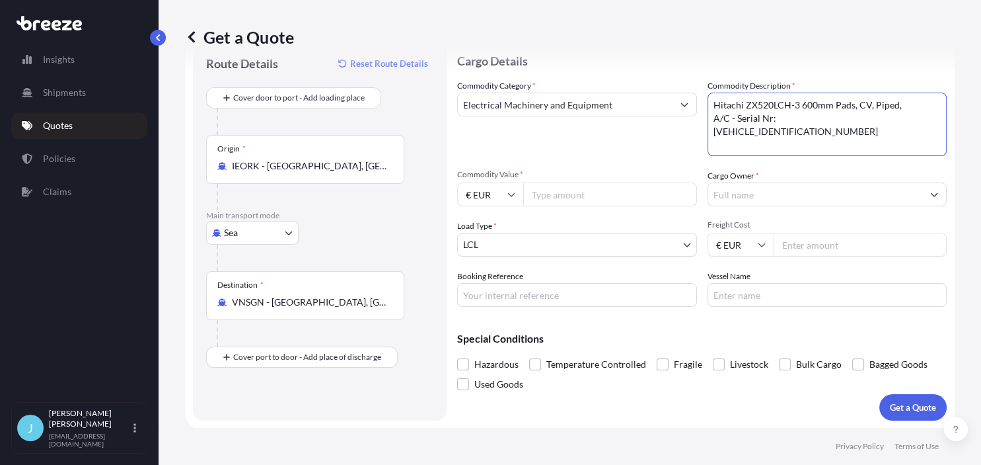
click at [510, 195] on icon at bounding box center [511, 195] width 7 height 4
click at [500, 258] on div "£ GBP" at bounding box center [491, 257] width 56 height 25
type input "£ GBP"
click at [580, 196] on input "Commodity Value *" at bounding box center [610, 194] width 174 height 24
paste input "19300.00"
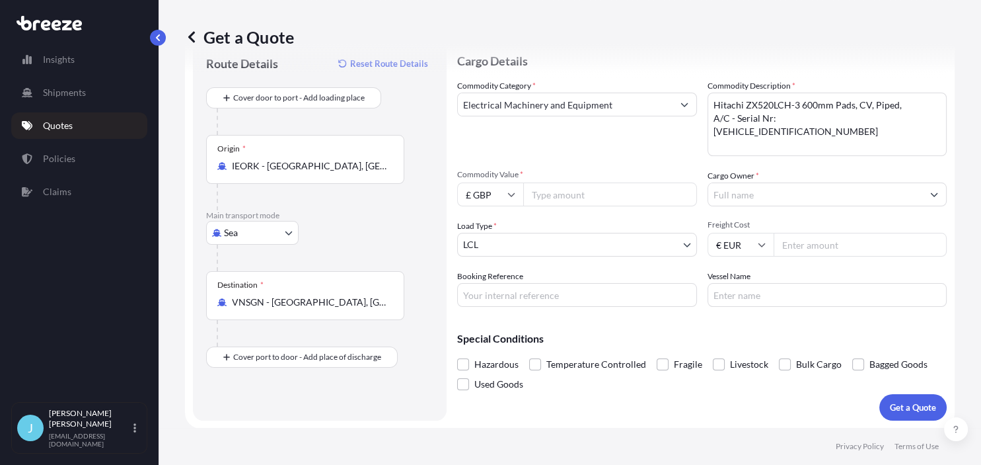
click at [543, 194] on input "Commodity Value *" at bounding box center [610, 194] width 174 height 24
click at [547, 194] on input "Commodity Value *" at bounding box center [610, 194] width 174 height 24
click at [578, 194] on input "19300.00" at bounding box center [610, 194] width 174 height 24
type input "19300"
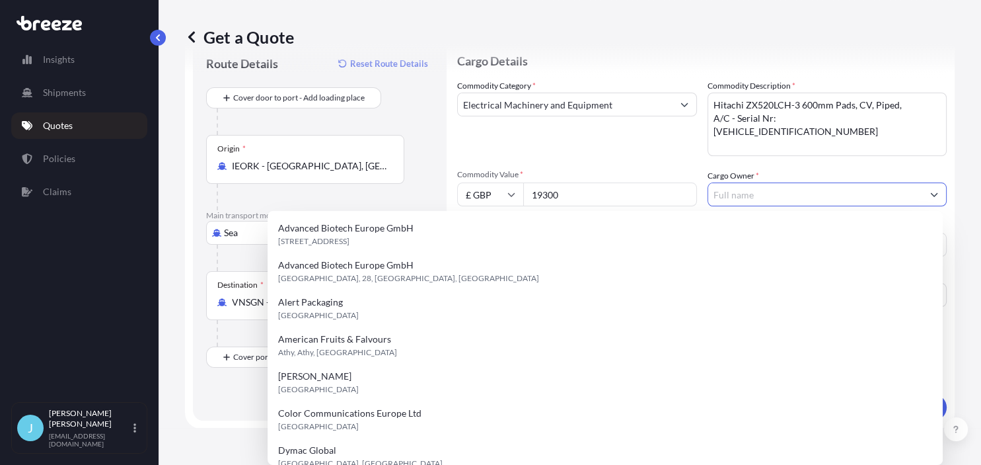
click at [765, 190] on input "Cargo Owner *" at bounding box center [815, 194] width 215 height 24
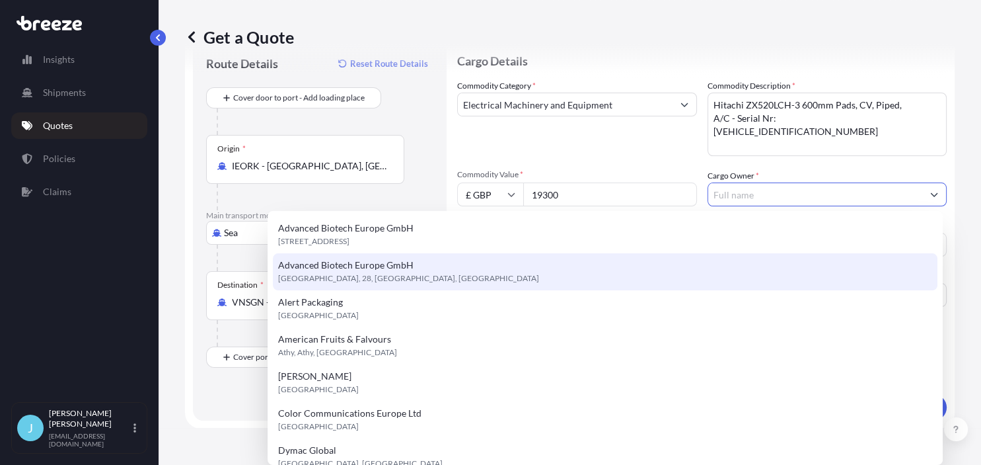
scroll to position [301, 0]
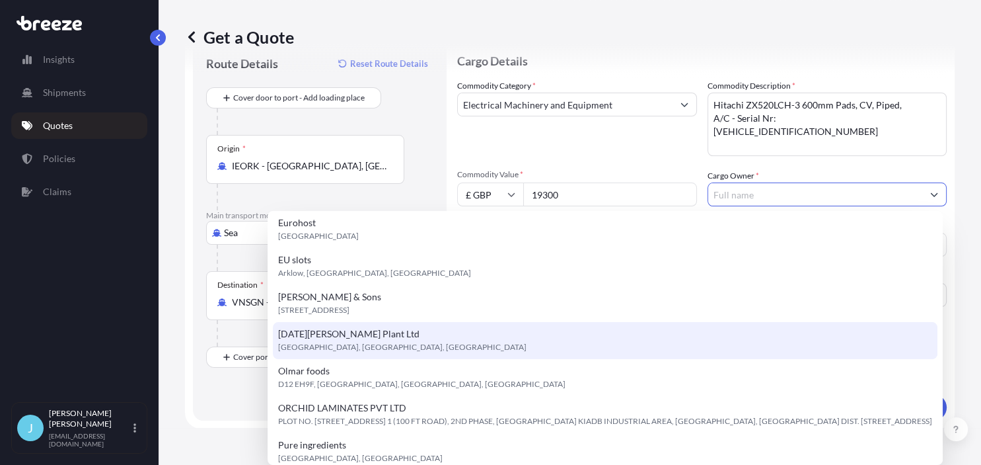
click at [512, 344] on div "[DATE][PERSON_NAME] Plant Ltd [GEOGRAPHIC_DATA], [GEOGRAPHIC_DATA], [GEOGRAPHIC…" at bounding box center [605, 340] width 665 height 37
type input "[DATE][PERSON_NAME] Plant Ltd"
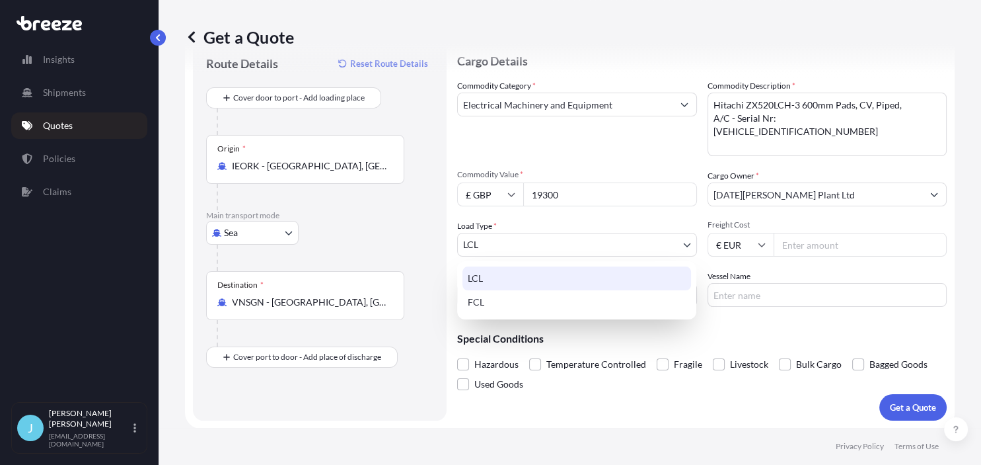
click at [533, 237] on body "15 options available. Insights Shipments Quotes Policies Claims J [PERSON_NAME]…" at bounding box center [490, 232] width 981 height 465
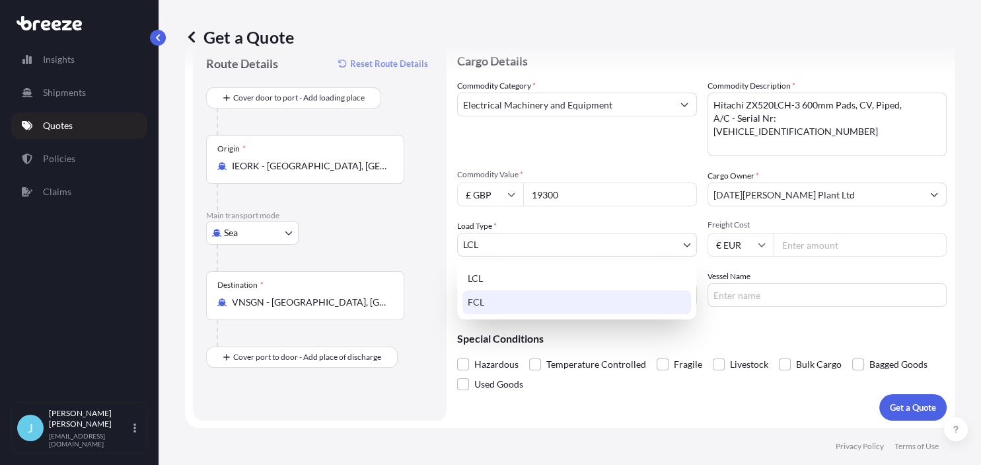
click at [521, 295] on div "FCL" at bounding box center [577, 302] width 229 height 24
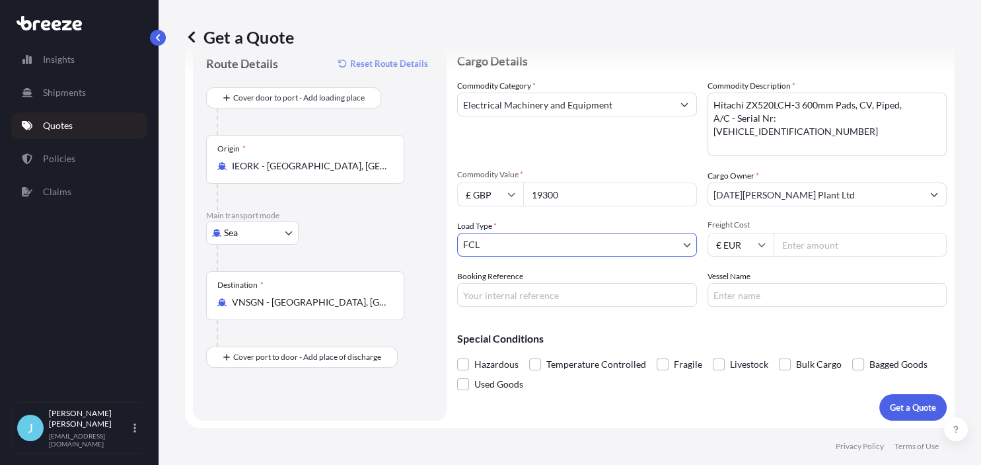
click at [795, 245] on input "Freight Cost" at bounding box center [861, 245] width 174 height 24
type input "1600"
click at [566, 291] on input "Booking Reference" at bounding box center [577, 295] width 240 height 24
click at [469, 289] on input "Booking Reference" at bounding box center [577, 295] width 240 height 24
paste input "1793028"
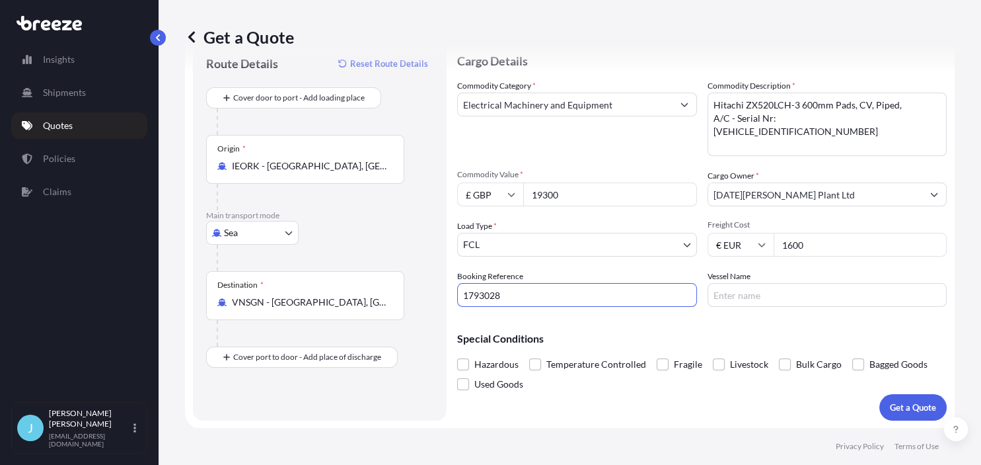
type input "1793028"
click at [747, 290] on input "Vessel Name" at bounding box center [828, 295] width 240 height 24
type input "Ever Greet"
click at [681, 332] on div "Special Conditions Hazardous Temperature Controlled Fragile Livestock Bulk Carg…" at bounding box center [702, 355] width 490 height 77
click at [905, 400] on p "Get a Quote" at bounding box center [913, 406] width 46 height 13
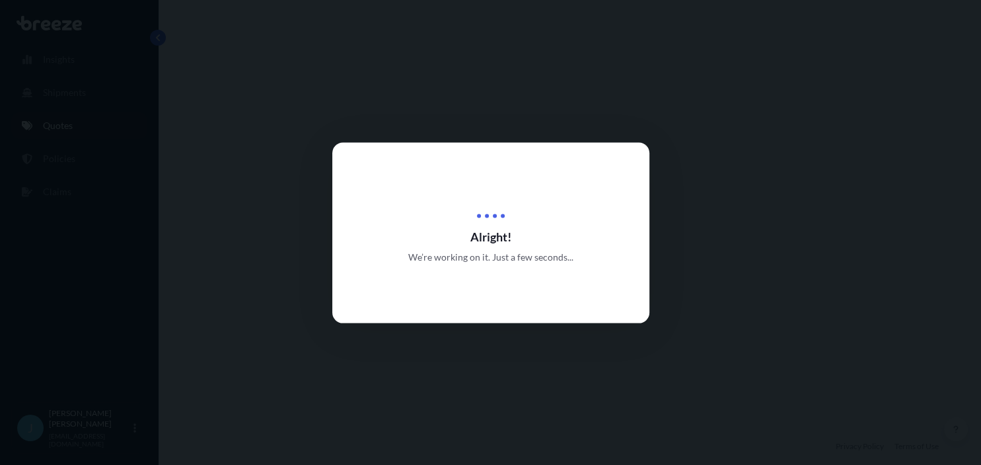
select select "Sea"
select select "2"
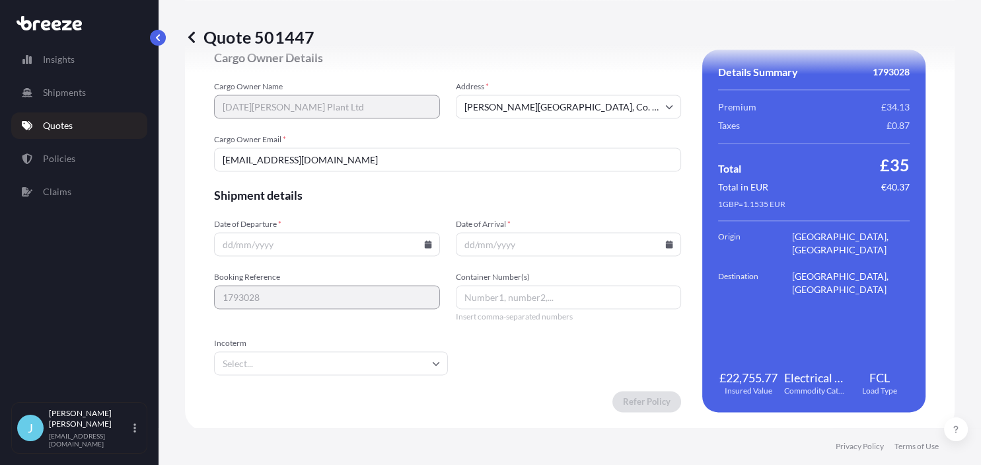
scroll to position [1791, 0]
click at [225, 241] on input "Date of Departure *" at bounding box center [327, 242] width 226 height 24
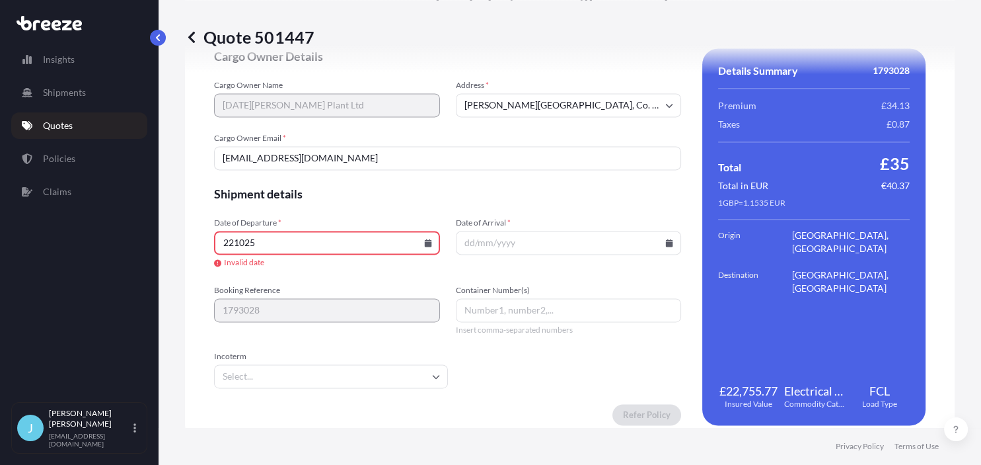
click at [427, 241] on icon at bounding box center [427, 243] width 7 height 8
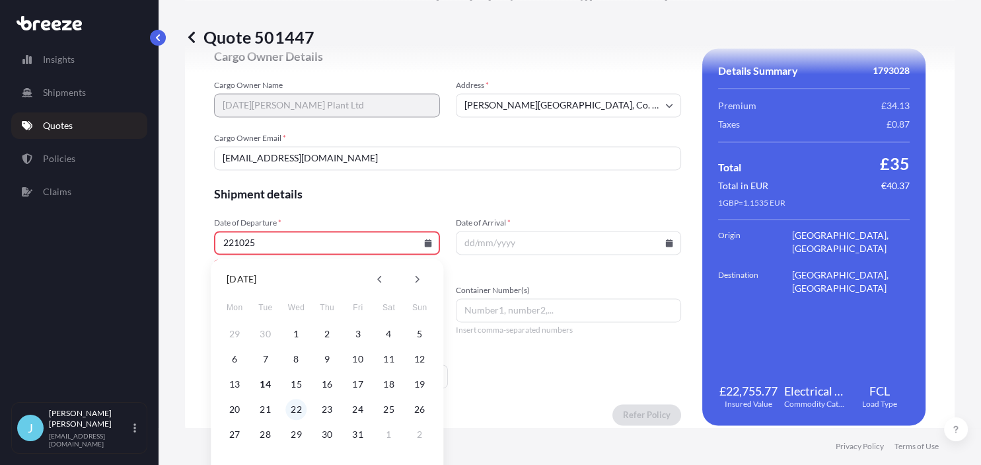
click at [291, 410] on button "22" at bounding box center [296, 408] width 21 height 21
type input "[DATE]"
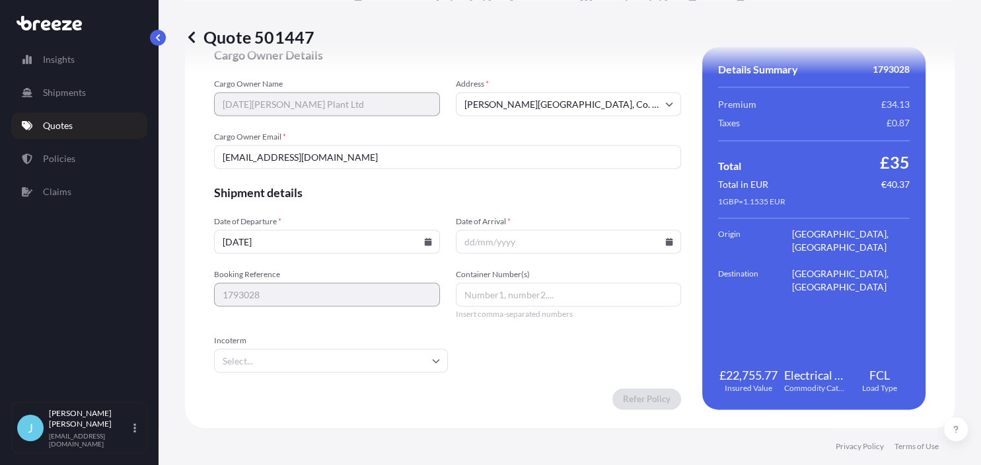
scroll to position [1791, 0]
click at [667, 243] on icon at bounding box center [669, 242] width 7 height 8
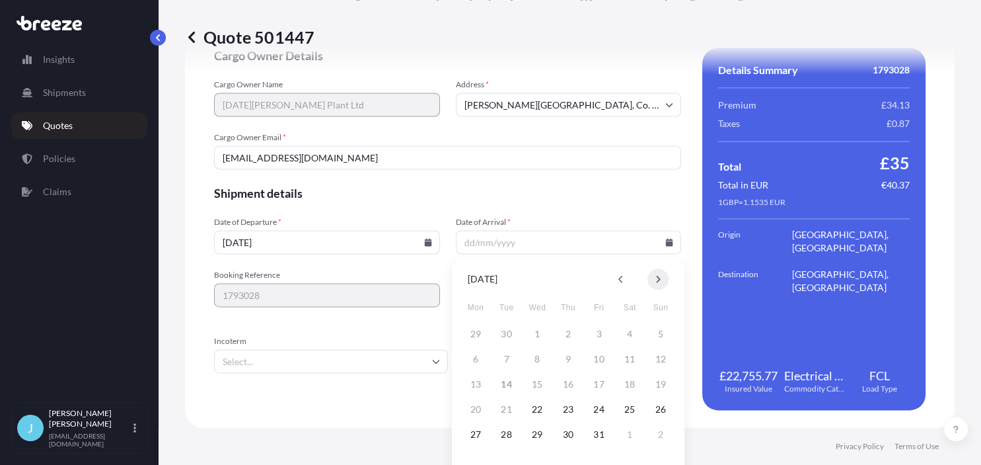
click at [650, 278] on button at bounding box center [658, 278] width 21 height 21
click at [652, 279] on button at bounding box center [658, 278] width 21 height 21
click at [620, 282] on icon at bounding box center [621, 279] width 5 height 8
click at [661, 439] on button "30" at bounding box center [660, 434] width 21 height 21
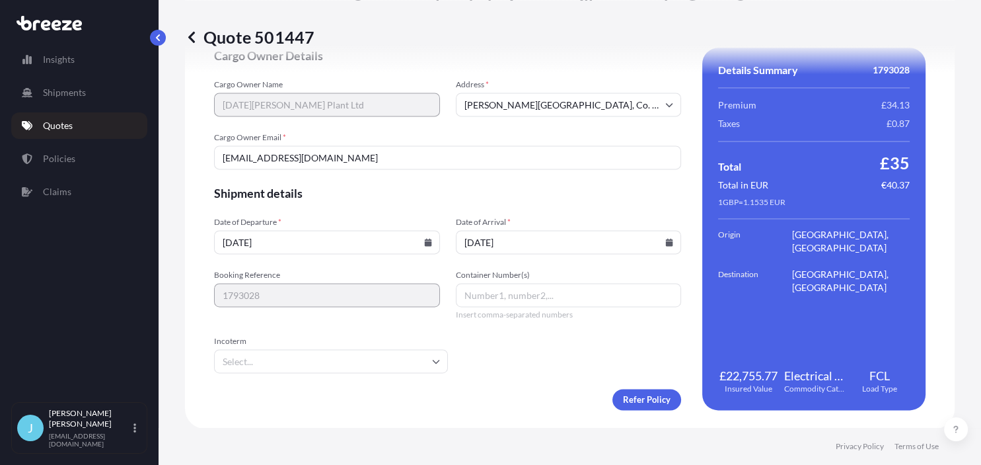
type input "[DATE]"
click at [476, 292] on input "Container Number(s)" at bounding box center [569, 295] width 226 height 24
click at [474, 300] on input "Container Number(s)" at bounding box center [569, 295] width 226 height 24
paste input "TCNU5682233"
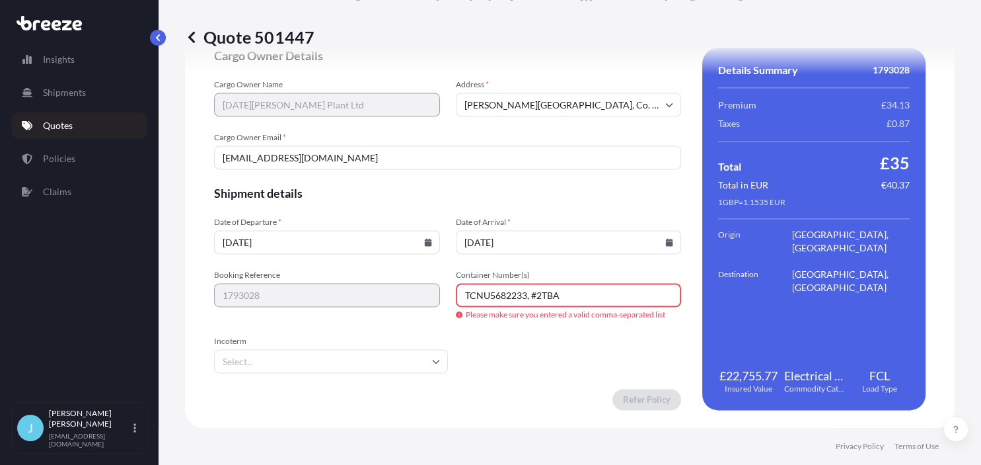
click at [543, 295] on input "TCNU5682233, #2TBA" at bounding box center [569, 295] width 226 height 24
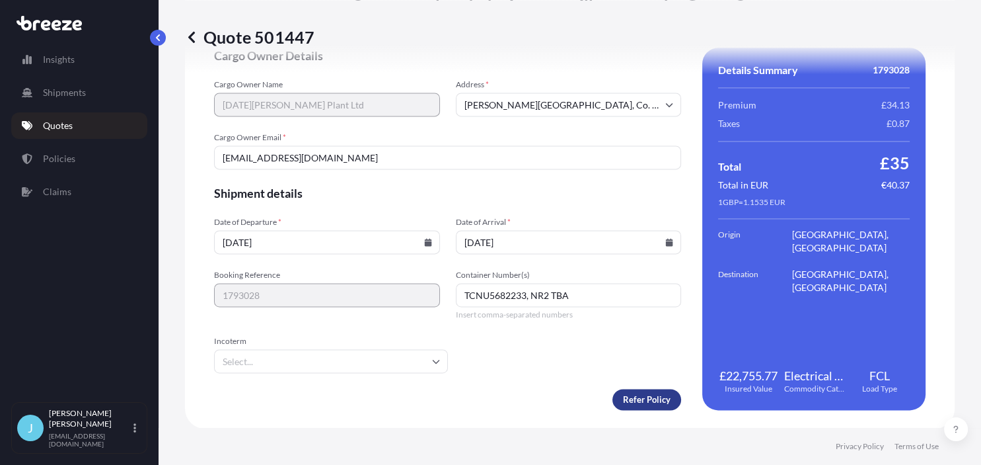
type input "TCNU5682233, NR2 TBA"
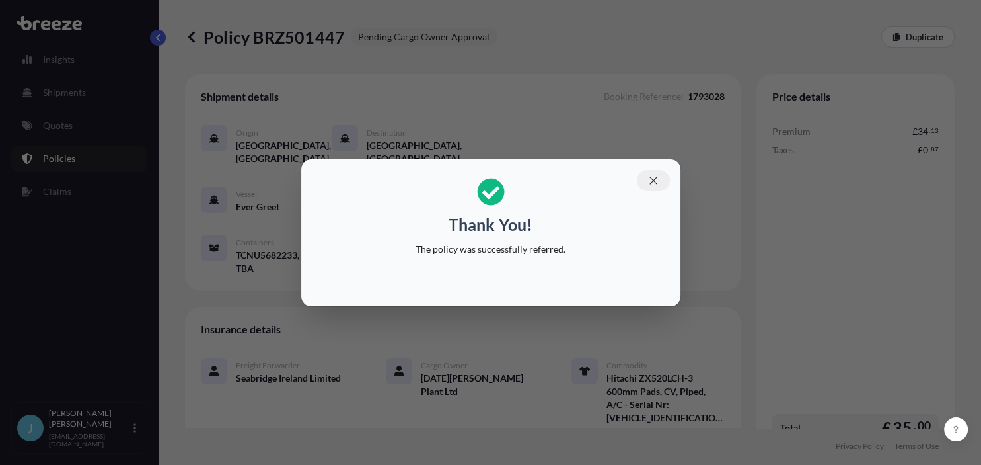
click at [652, 179] on icon "button" at bounding box center [654, 180] width 12 height 12
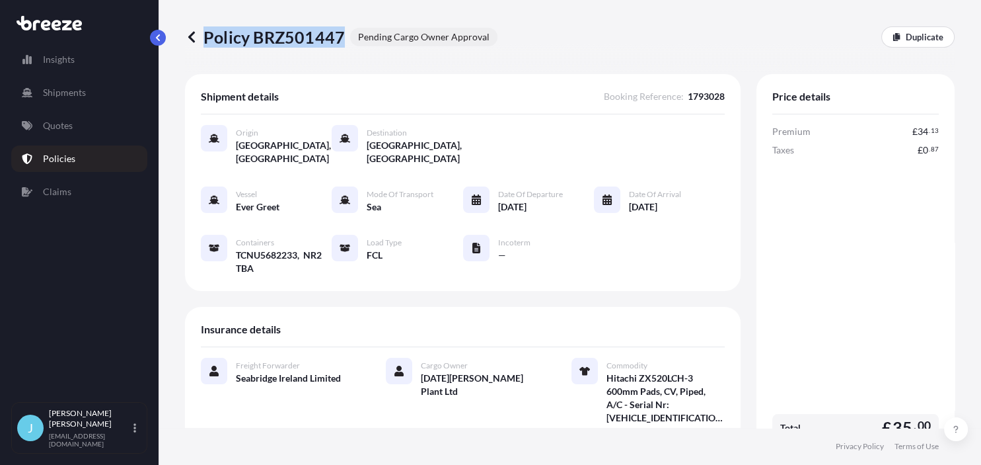
drag, startPoint x: 204, startPoint y: 35, endPoint x: 340, endPoint y: 34, distance: 136.8
click at [340, 34] on p "Policy BRZ501447" at bounding box center [265, 36] width 160 height 21
copy p "Policy BRZ501447"
